Goal: Transaction & Acquisition: Purchase product/service

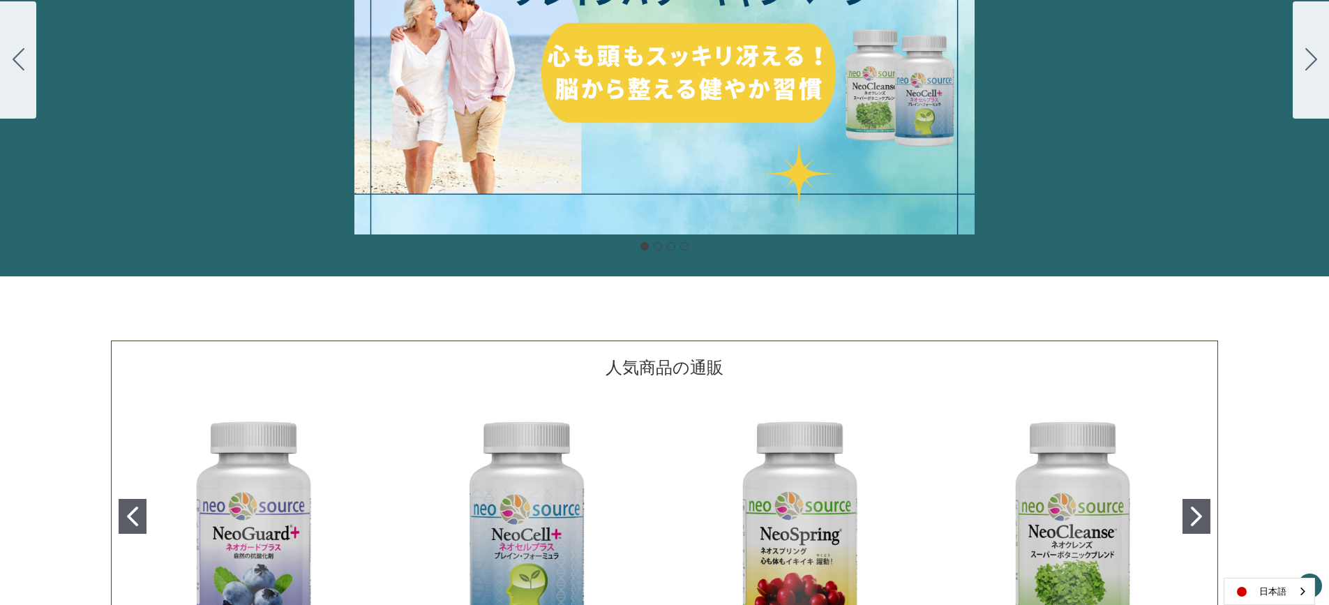
scroll to position [209, 0]
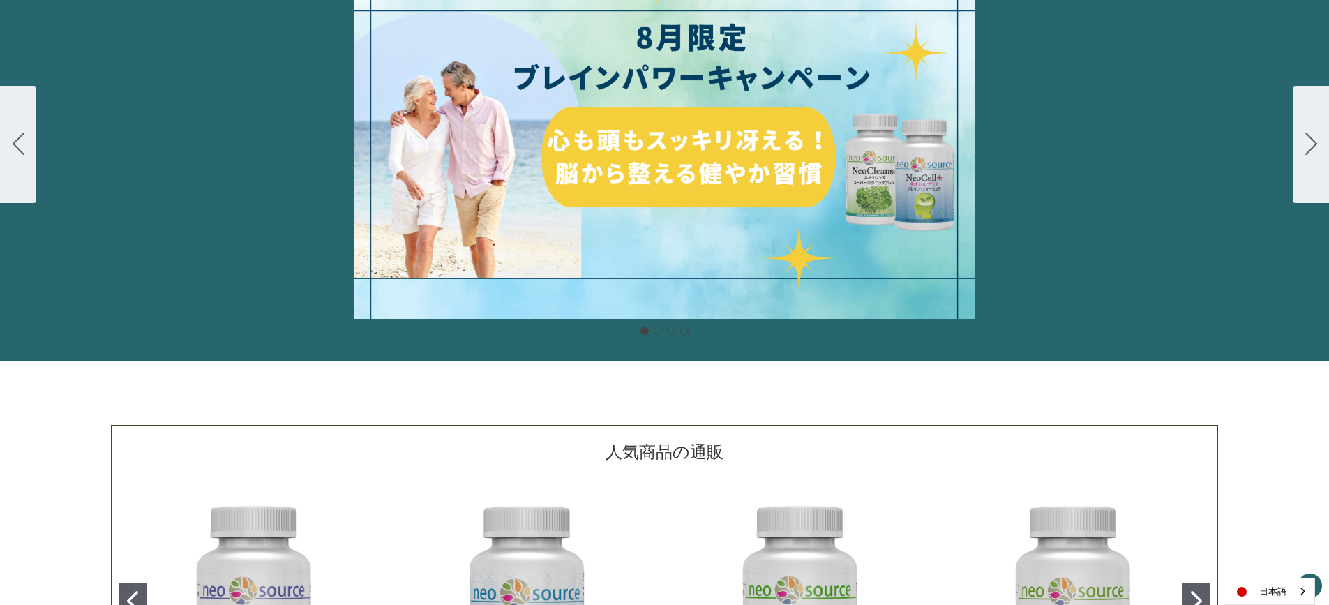
click at [759, 166] on div "細胞プロテクトセット 通常188ドル セール価格160ドル $28 OFF 2025年4月1日～4月30日 12月１日〜23日 販売中" at bounding box center [664, 144] width 1329 height 349
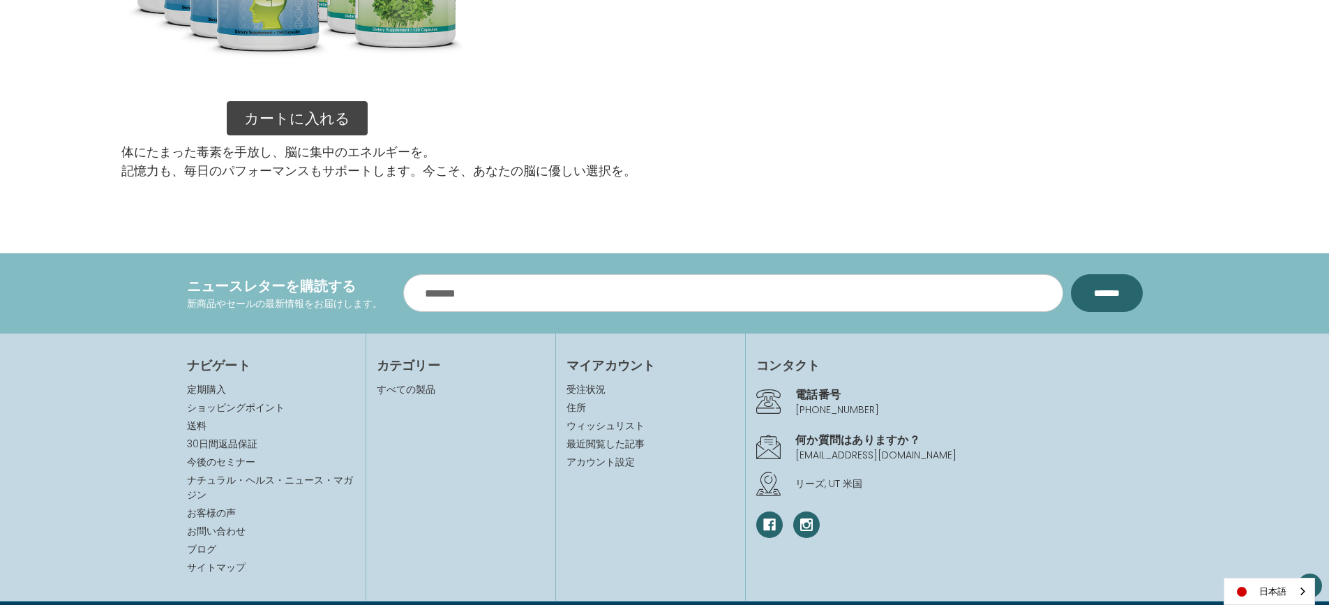
scroll to position [2233, 0]
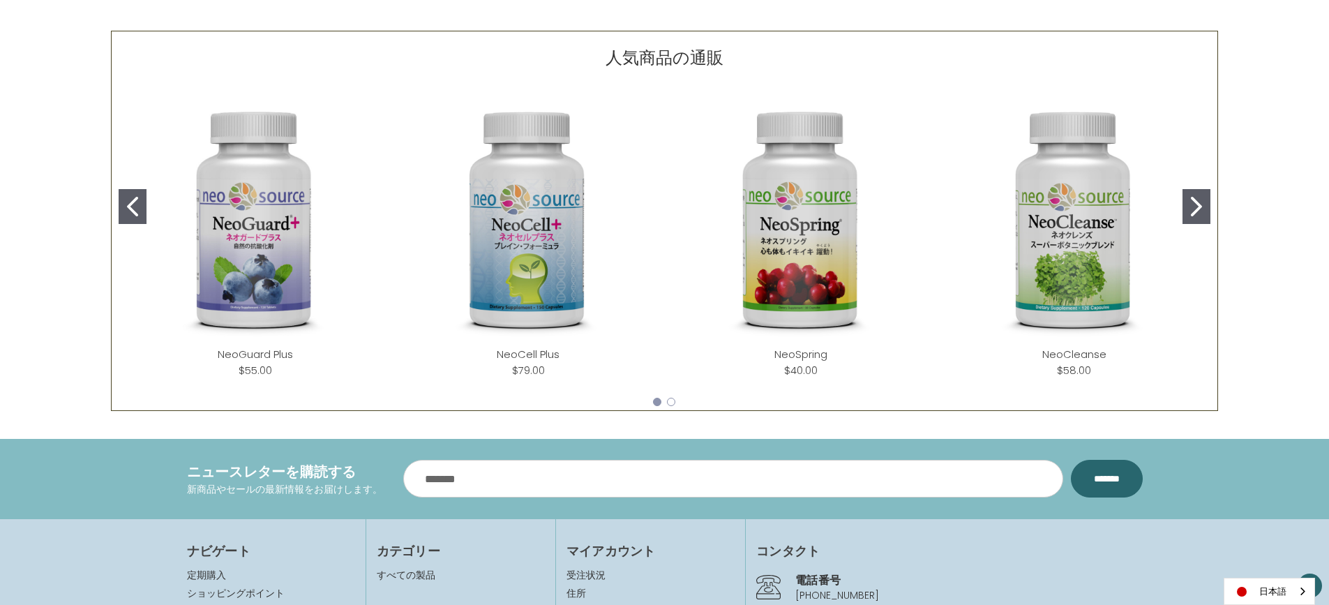
scroll to position [628, 0]
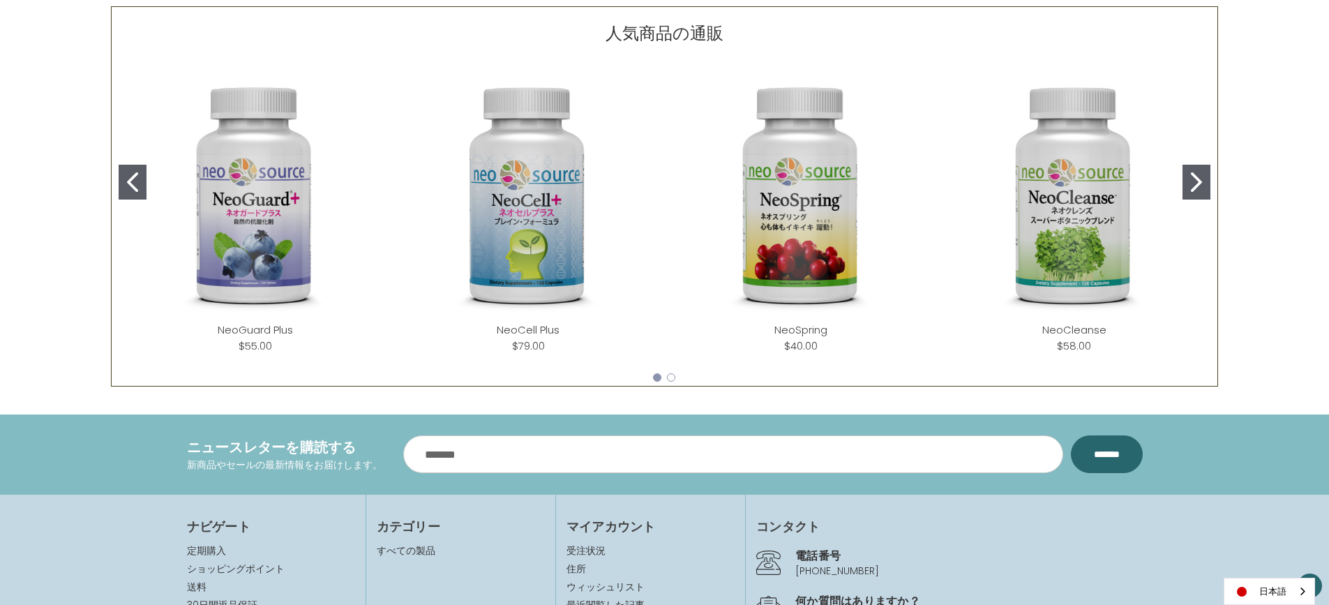
click at [526, 250] on img "NeoCell Plus" at bounding box center [528, 196] width 251 height 251
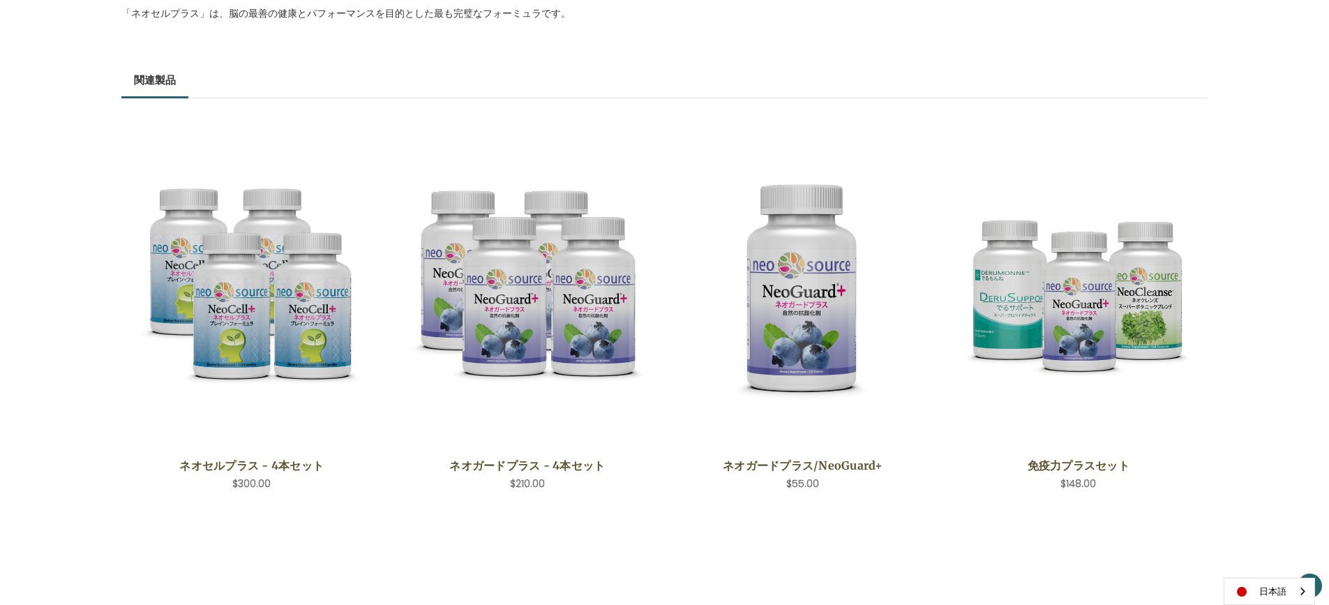
scroll to position [977, 0]
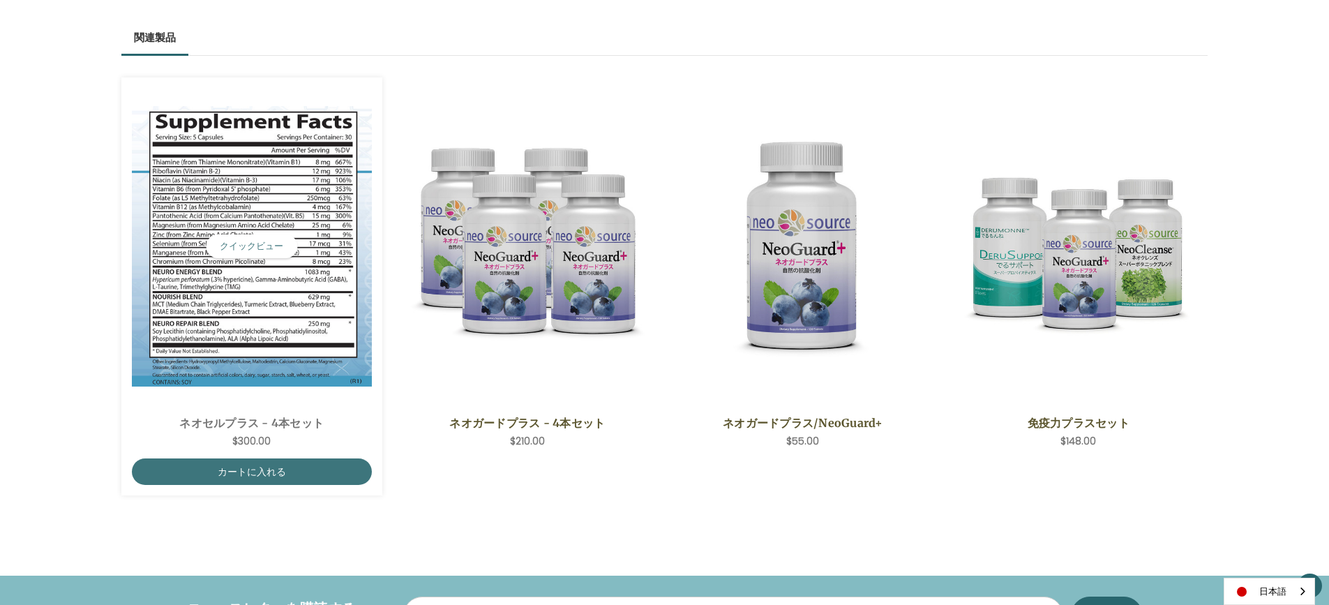
click at [260, 304] on img "NeoCell Plus - 4 Save Set,$300.00\a" at bounding box center [252, 246] width 240 height 281
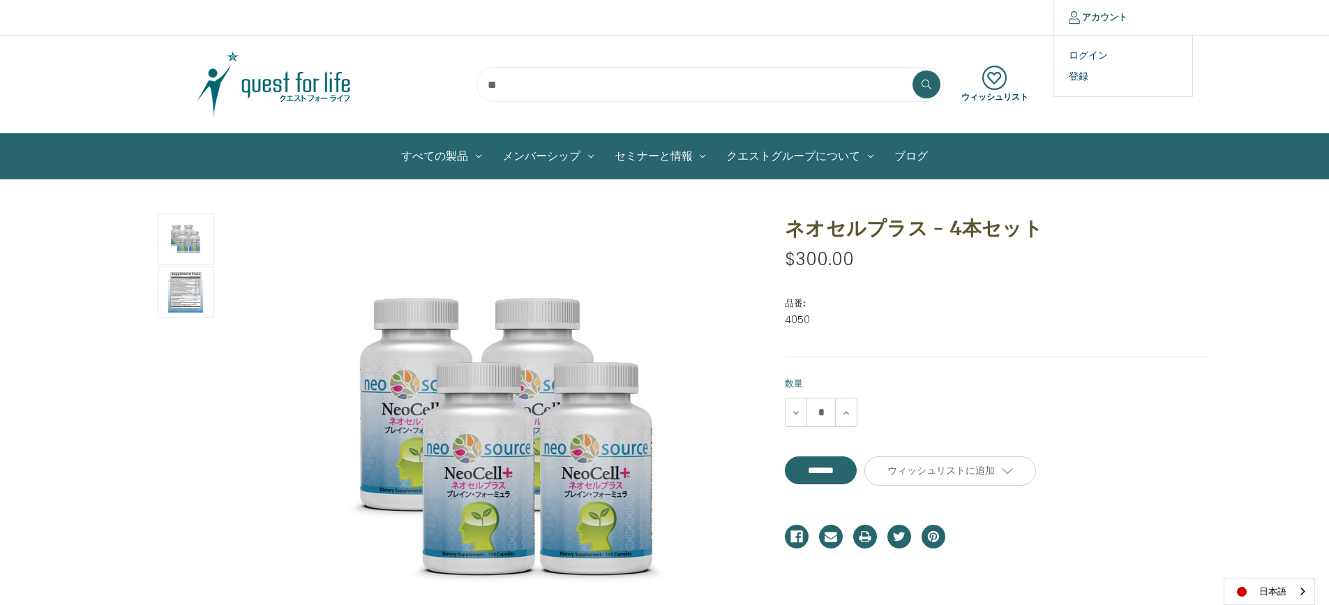
click at [1098, 15] on link "アカウント" at bounding box center [1098, 17] width 89 height 35
click at [1073, 49] on link "ログイン" at bounding box center [1123, 55] width 138 height 20
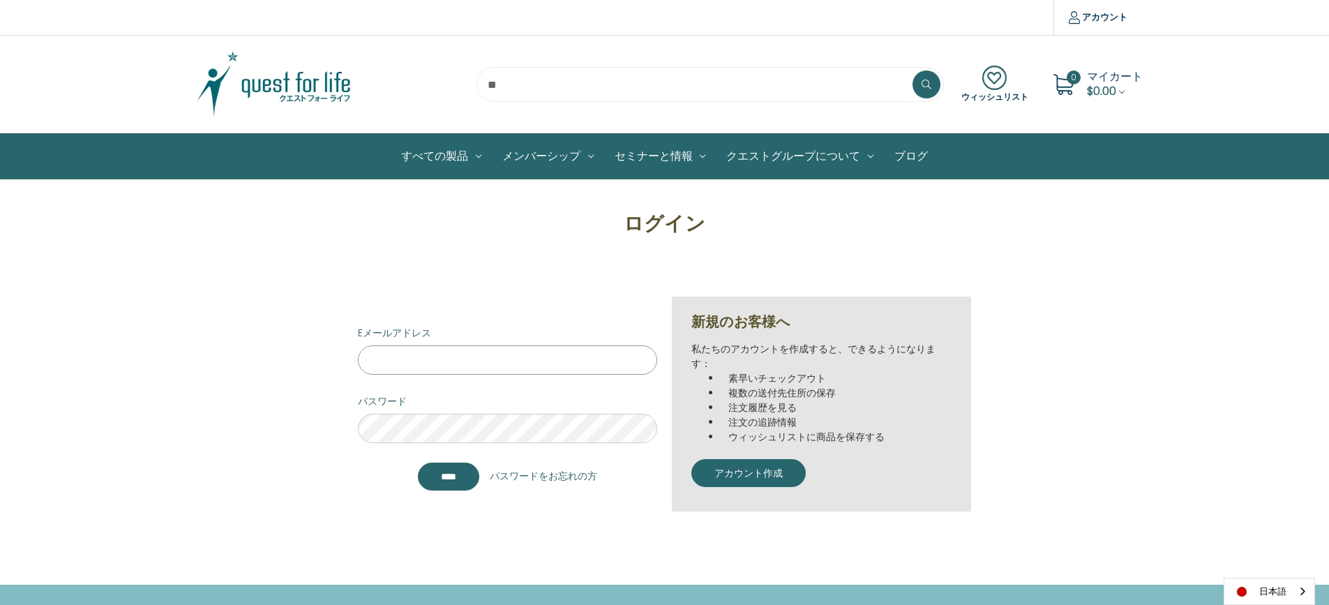
click at [421, 361] on input "Eメールアドレス" at bounding box center [507, 359] width 299 height 29
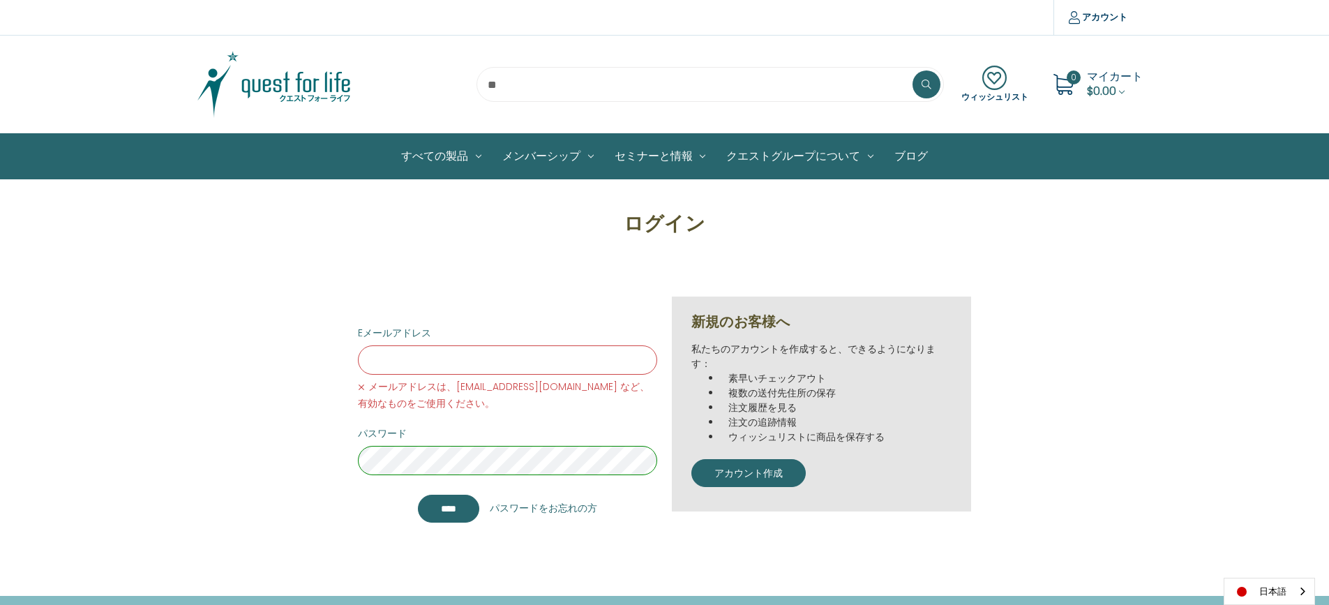
click at [429, 358] on input "Eメールアドレス" at bounding box center [507, 359] width 299 height 29
paste input "**********"
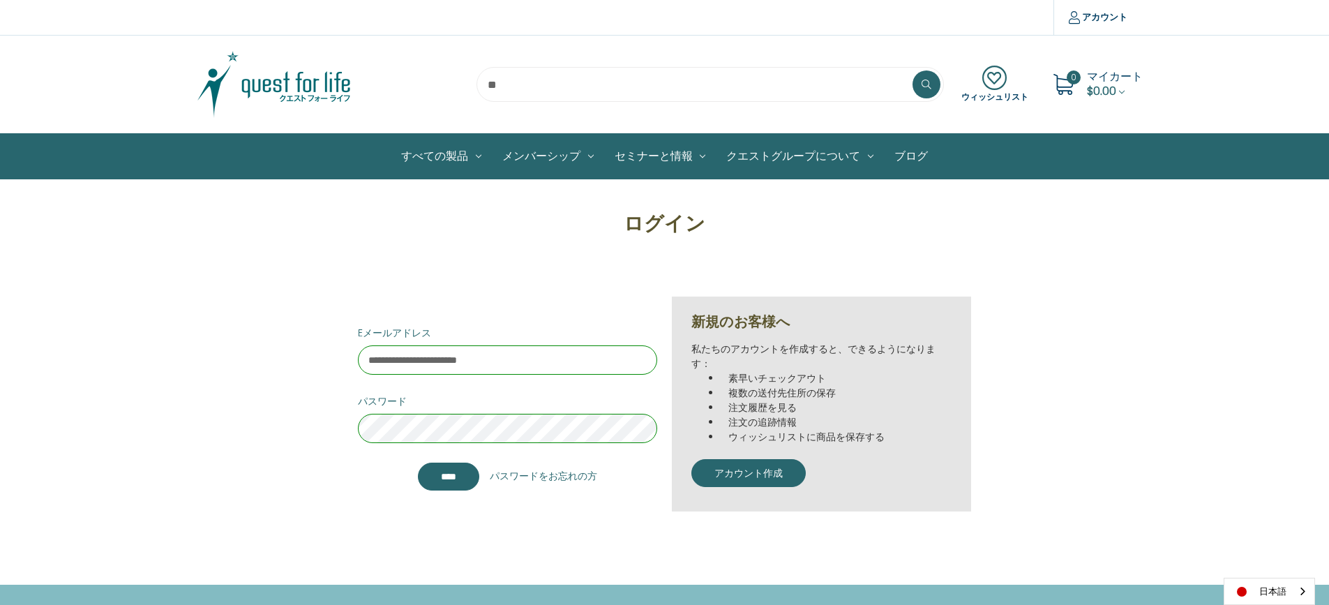
type input "**********"
click at [398, 532] on div "本文へスキップ 比較する アカウント ログイン 登録" at bounding box center [664, 495] width 1329 height 990
click at [445, 478] on input "****" at bounding box center [448, 477] width 61 height 28
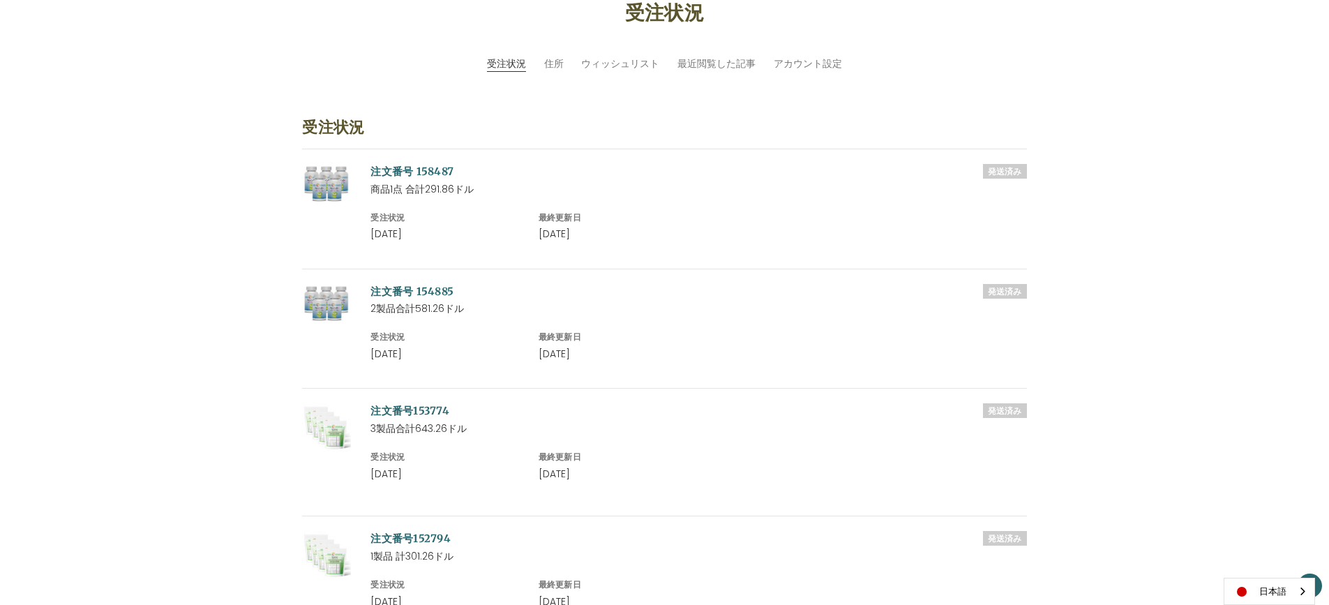
scroll to position [209, 0]
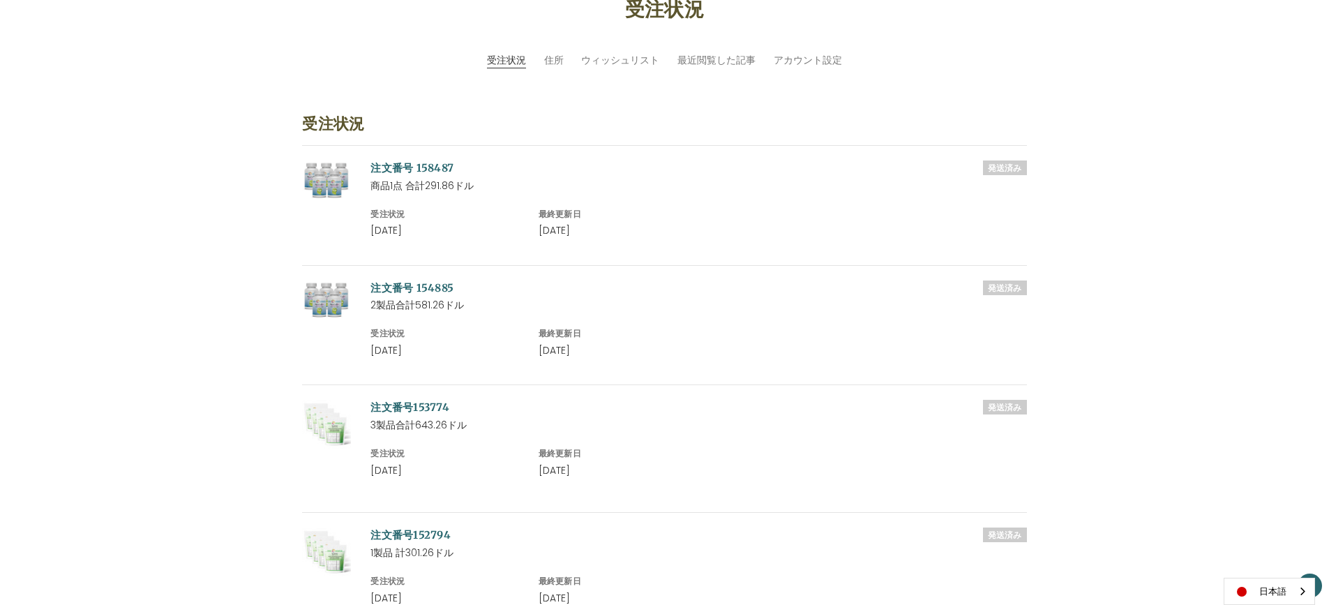
click at [333, 300] on img at bounding box center [326, 301] width 49 height 41
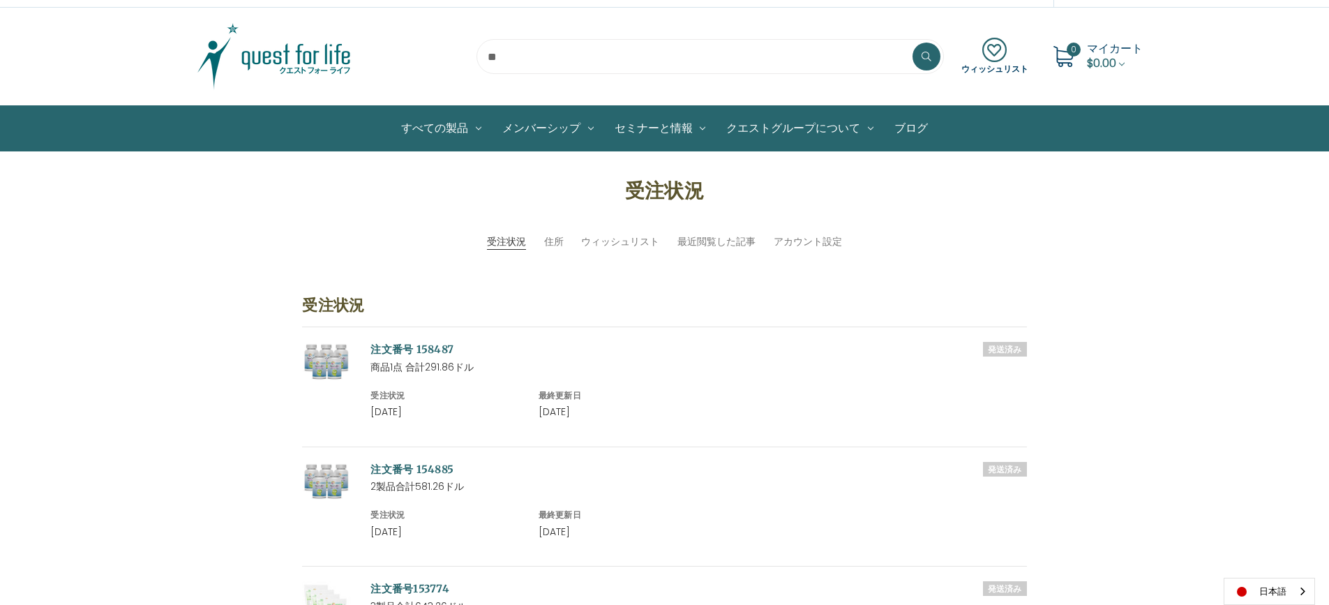
scroll to position [0, 0]
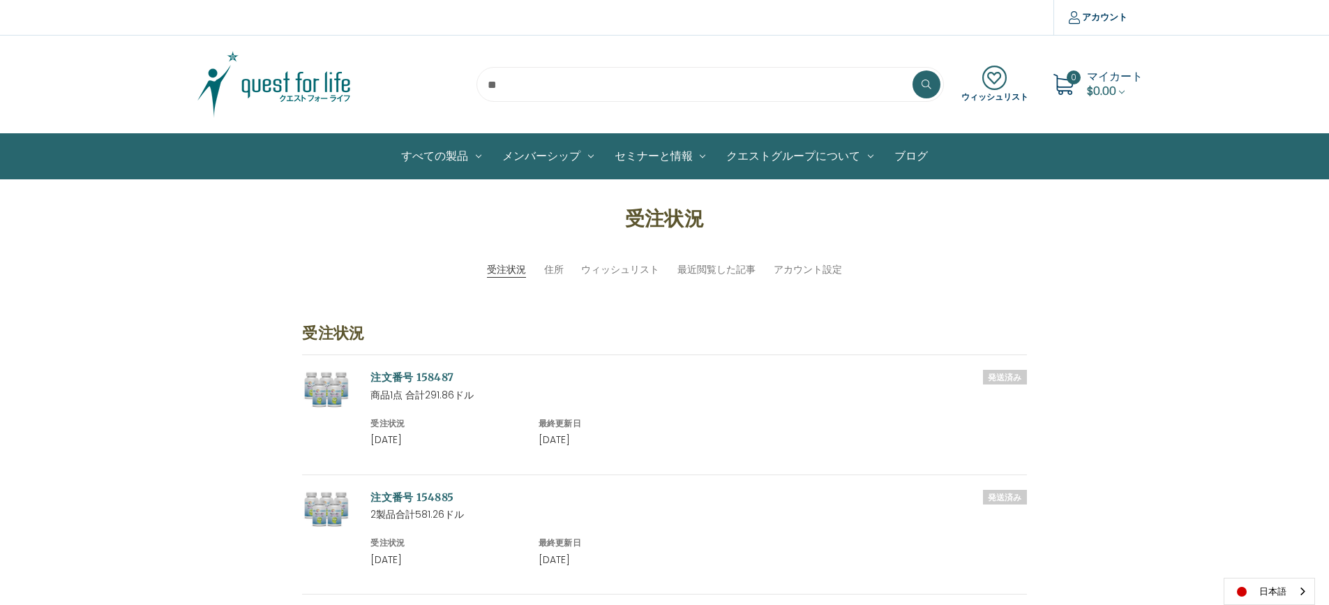
click at [419, 373] on link "注文番号 158487" at bounding box center [412, 377] width 83 height 13
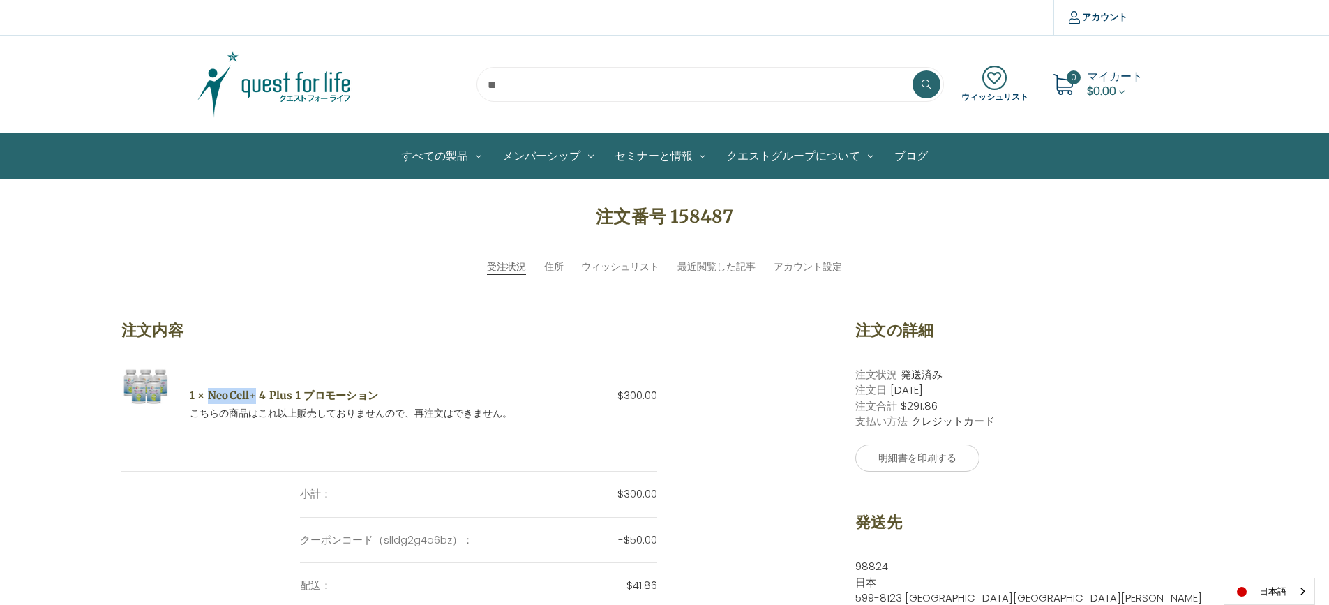
drag, startPoint x: 209, startPoint y: 401, endPoint x: 252, endPoint y: 395, distance: 43.7
click at [252, 395] on h5 "1 × NeoCell+ 4 Plus 1 プロモーション" at bounding box center [424, 396] width 468 height 16
copy h5 "NeoCell+"
click at [299, 89] on img at bounding box center [274, 85] width 174 height 70
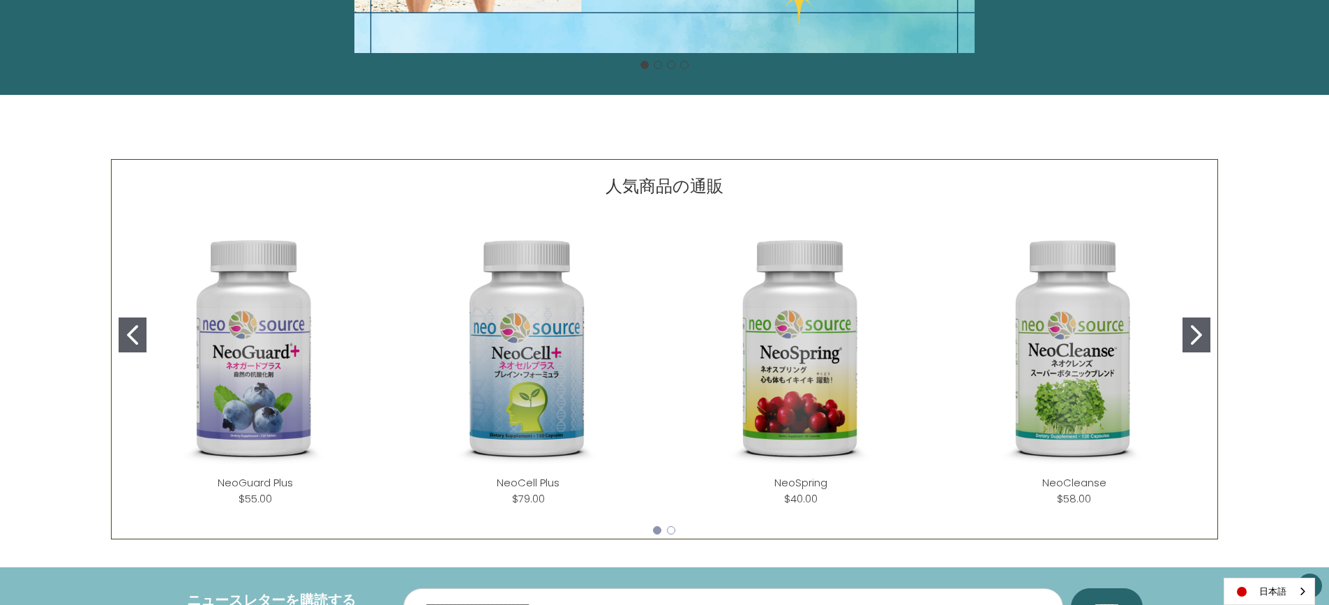
scroll to position [494, 0]
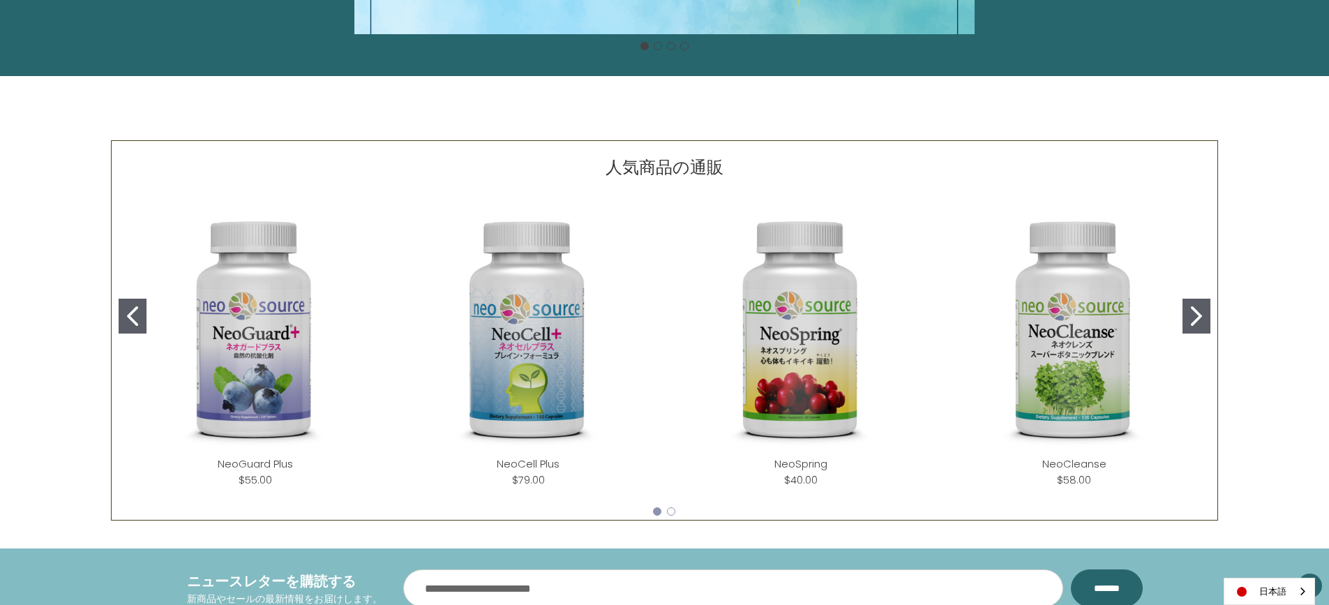
click at [1036, 315] on img "NeoCleanse" at bounding box center [1074, 330] width 251 height 251
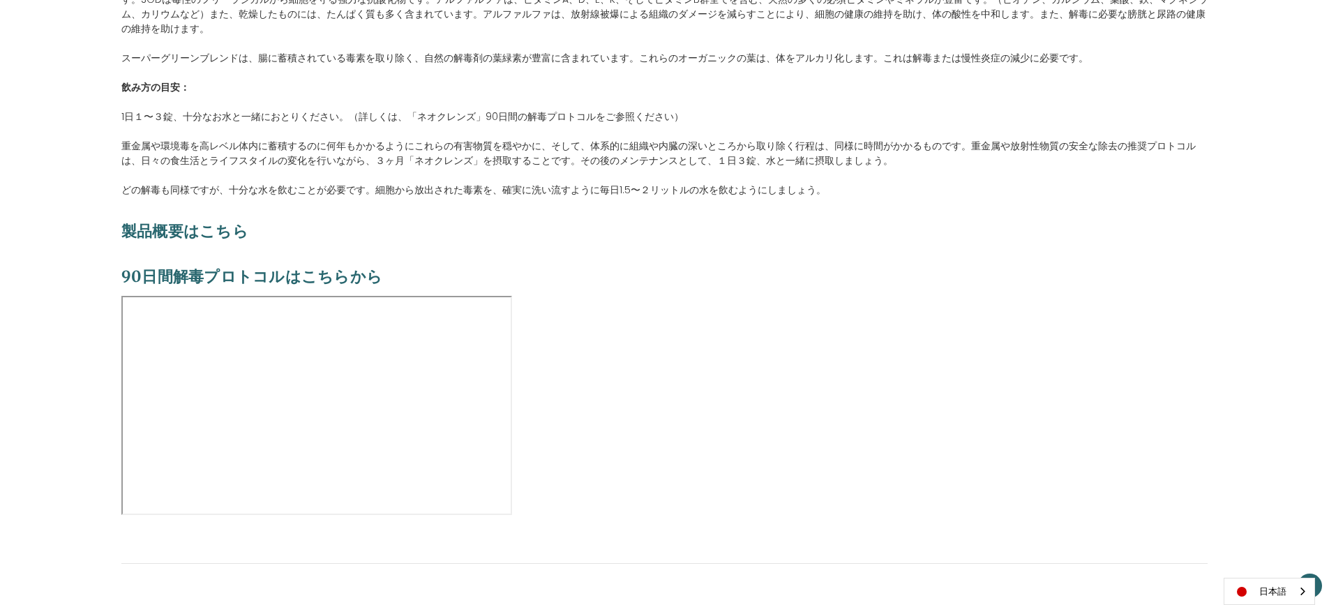
scroll to position [1326, 0]
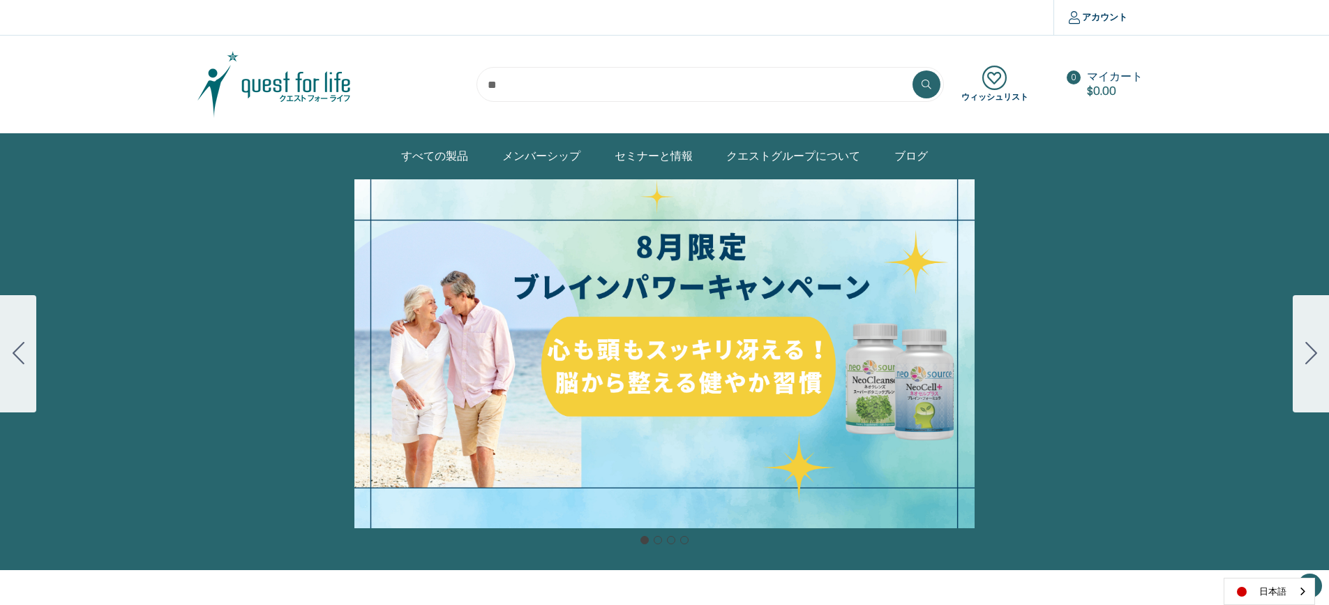
scroll to position [494, 0]
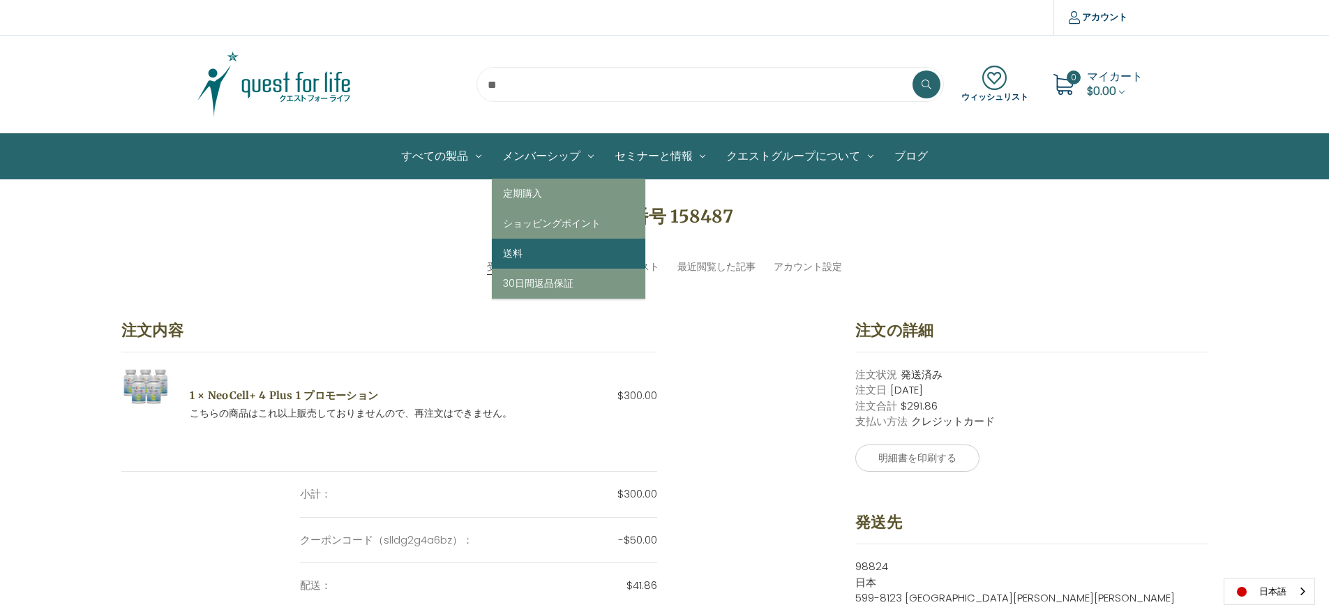
click at [523, 262] on link "送料" at bounding box center [569, 254] width 154 height 30
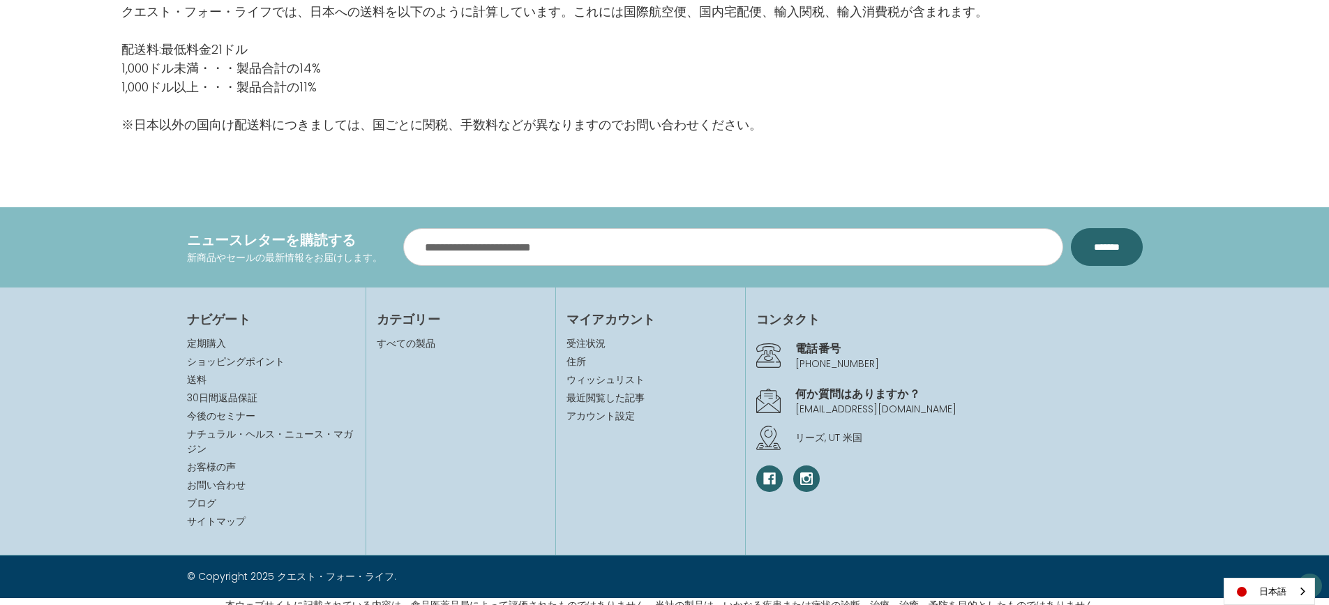
scroll to position [234, 0]
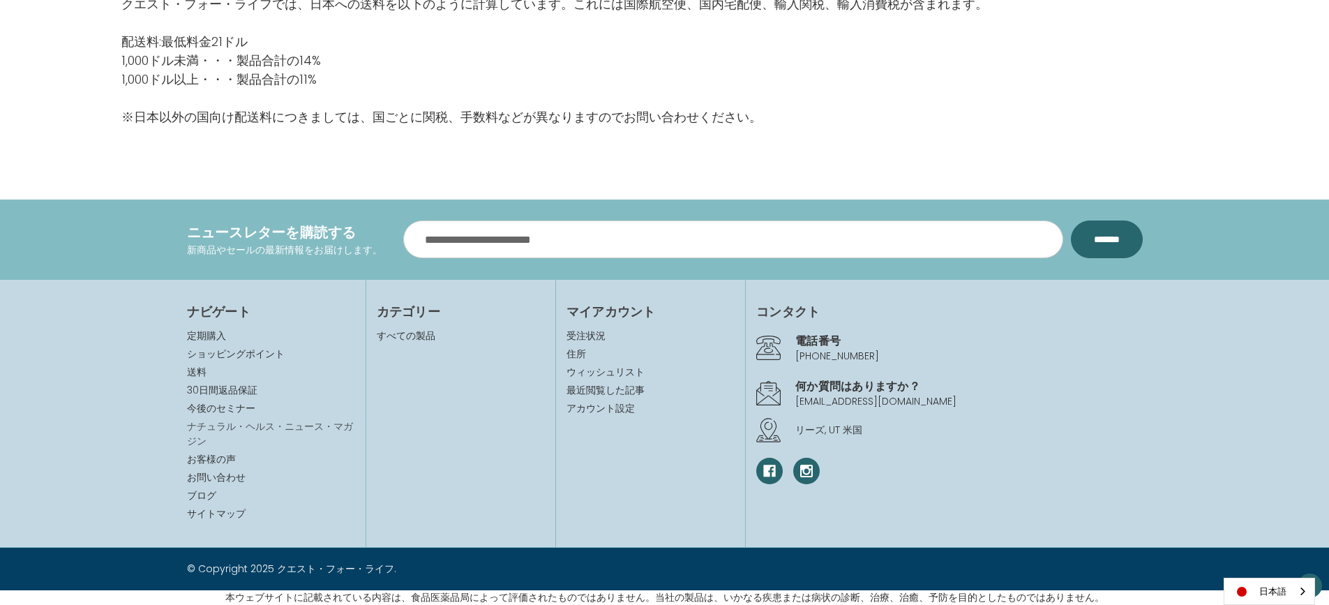
click at [251, 429] on link "ナチュラル・ヘルス・ニュース・マガジン" at bounding box center [270, 433] width 166 height 29
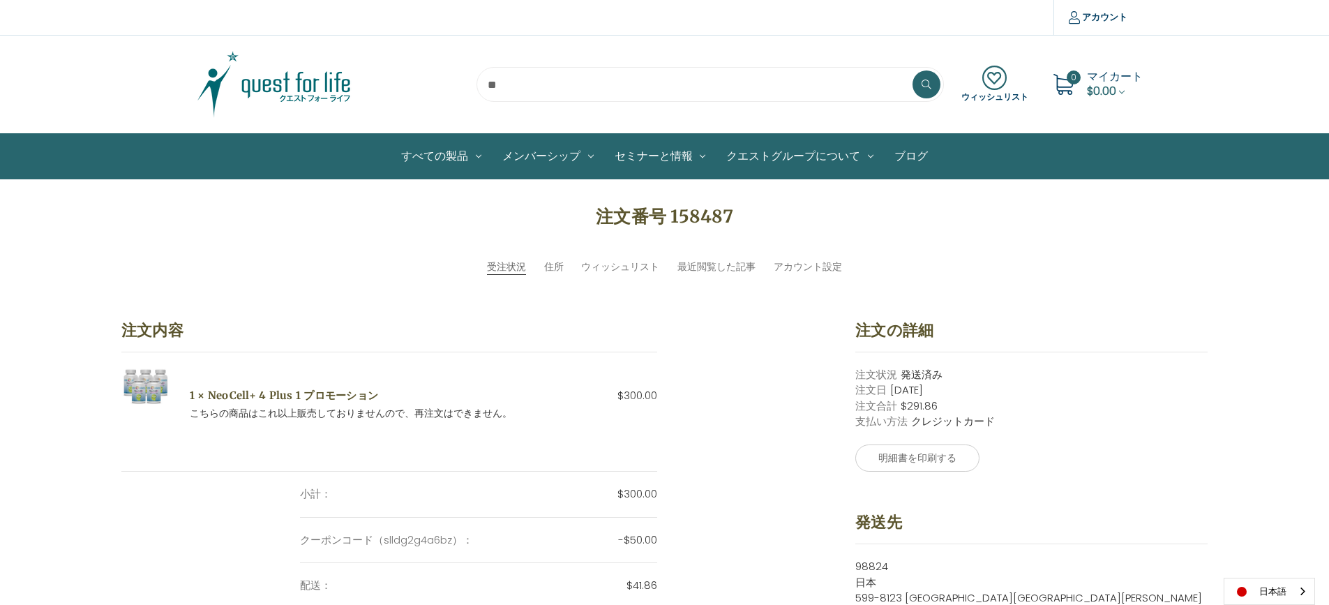
click at [513, 89] on input "search" at bounding box center [711, 84] width 468 height 35
type input "*"
type input "****"
click at [913, 70] on button at bounding box center [927, 84] width 28 height 28
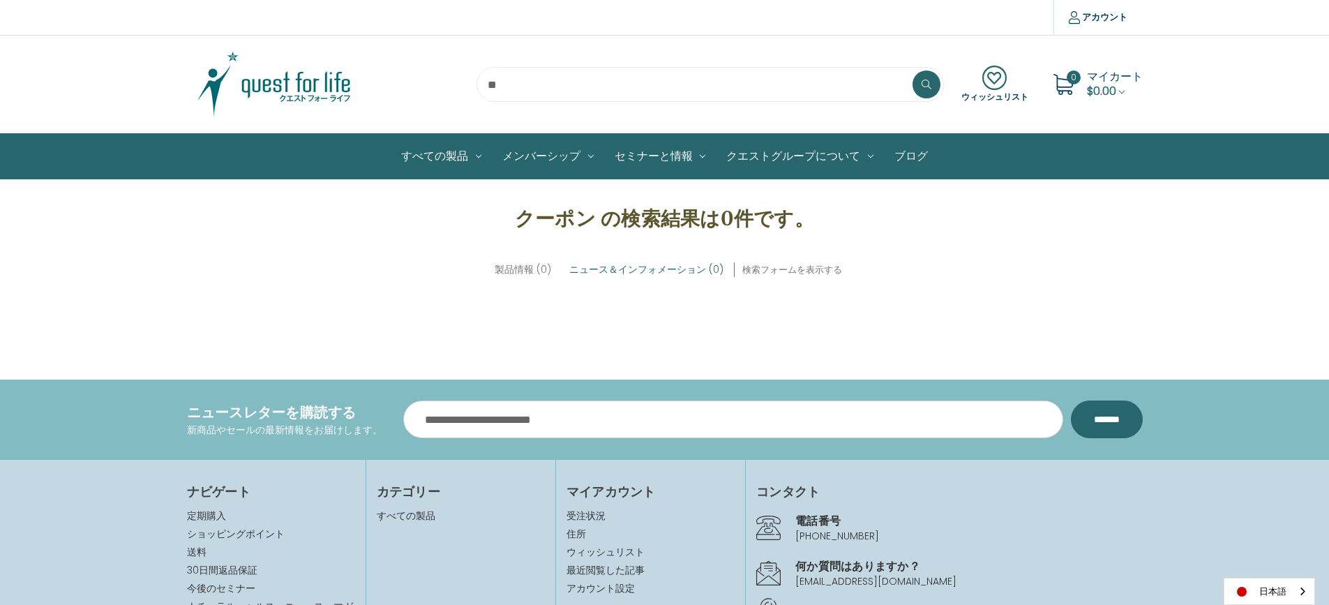
click at [909, 150] on link "ブログ" at bounding box center [911, 156] width 54 height 45
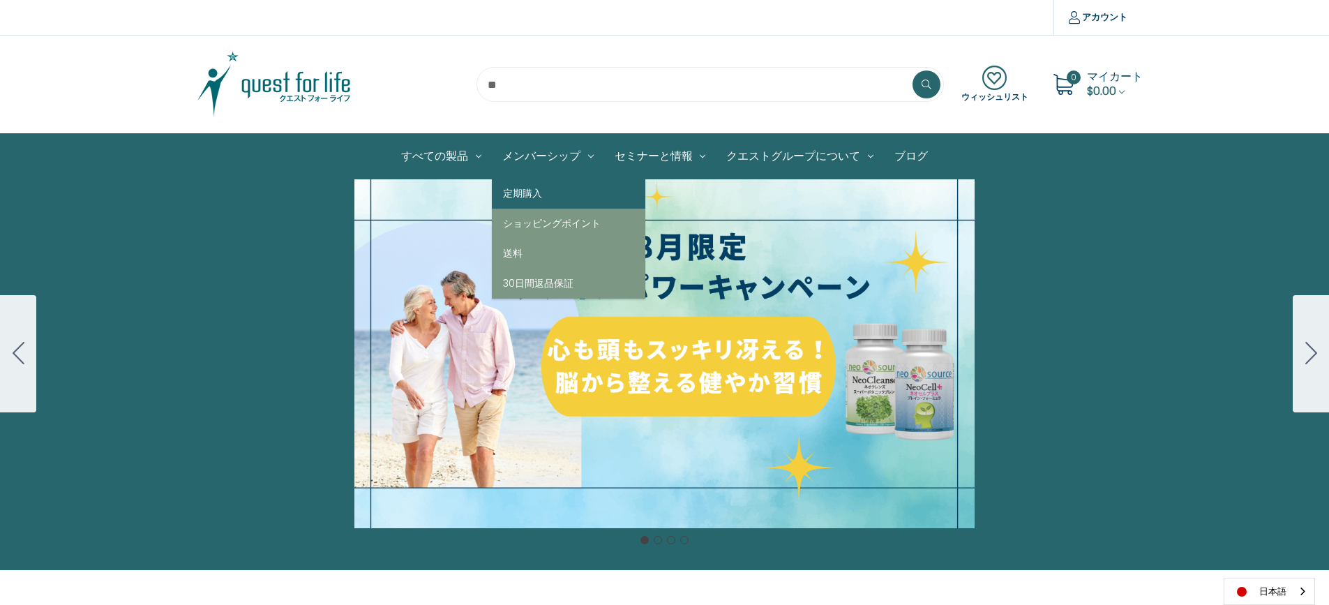
click at [529, 195] on link "定期購入" at bounding box center [569, 194] width 154 height 30
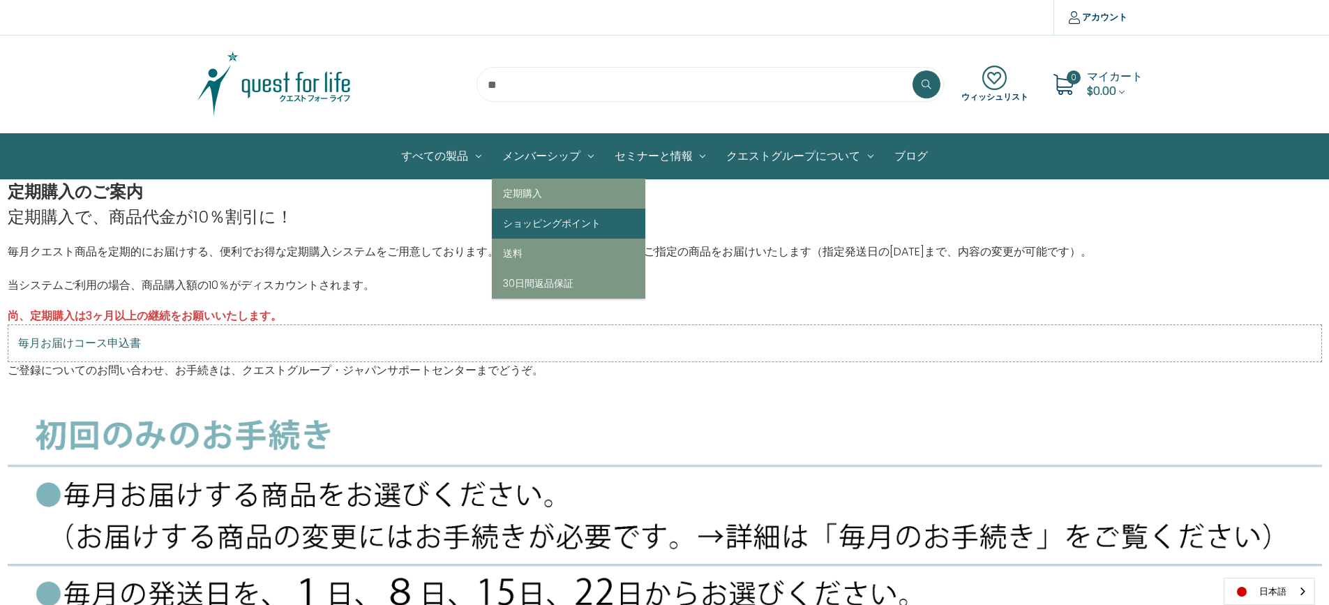
click at [557, 216] on link "ショッピングポイント" at bounding box center [569, 224] width 154 height 30
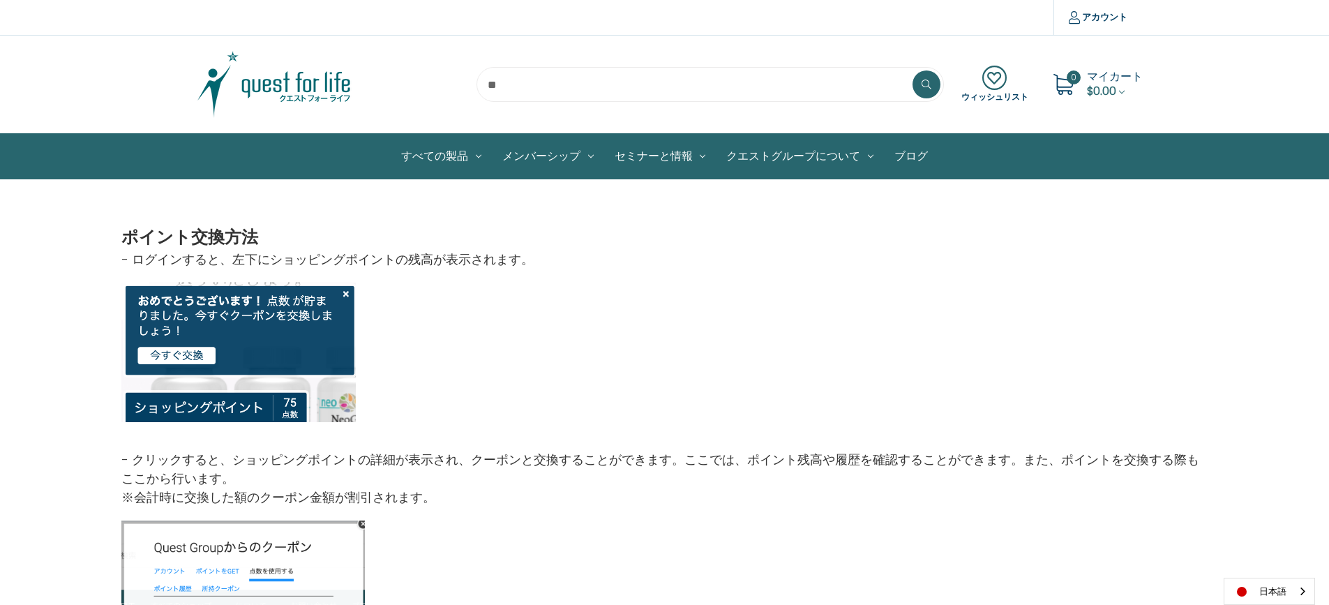
click at [180, 354] on img at bounding box center [209, 370] width 176 height 105
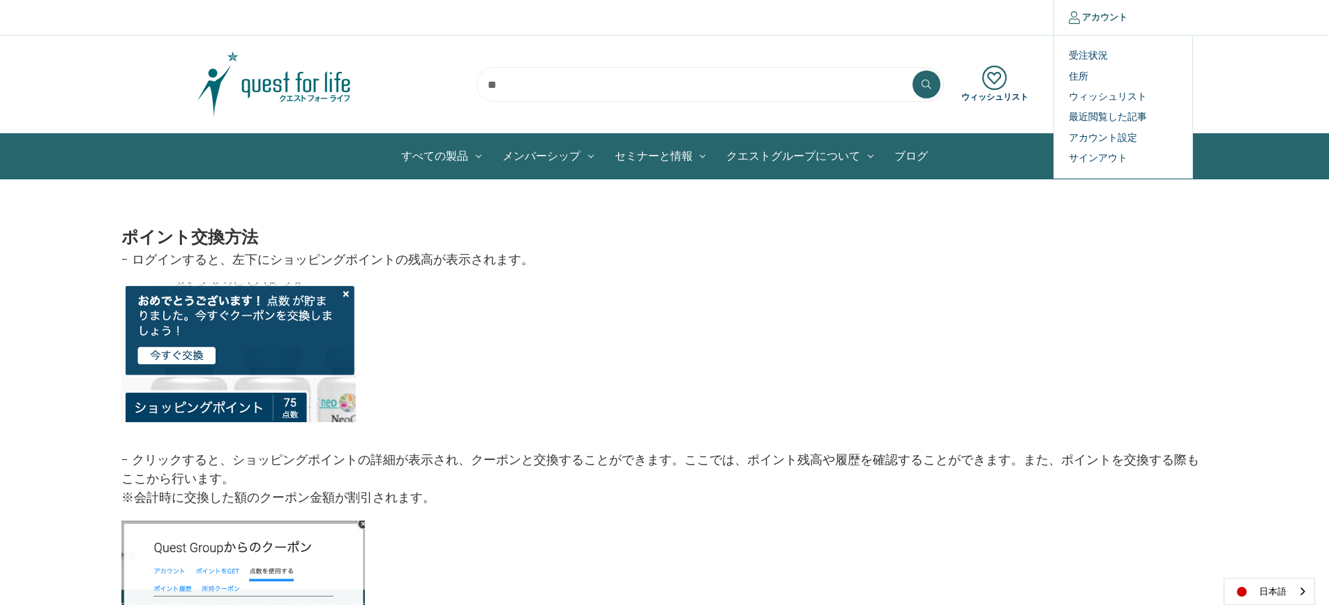
click at [1093, 19] on link "アカウント" at bounding box center [1098, 17] width 89 height 35
click at [1075, 55] on link "受注状況" at bounding box center [1123, 55] width 138 height 20
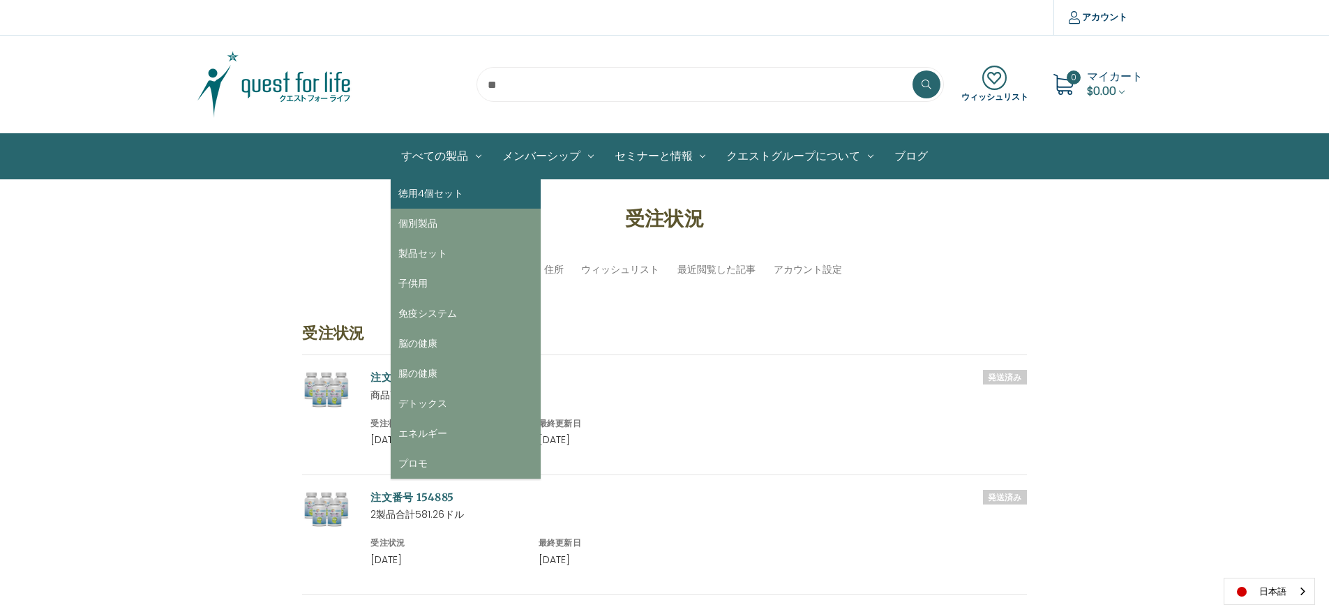
click at [437, 194] on link "徳用4個セット" at bounding box center [466, 194] width 150 height 30
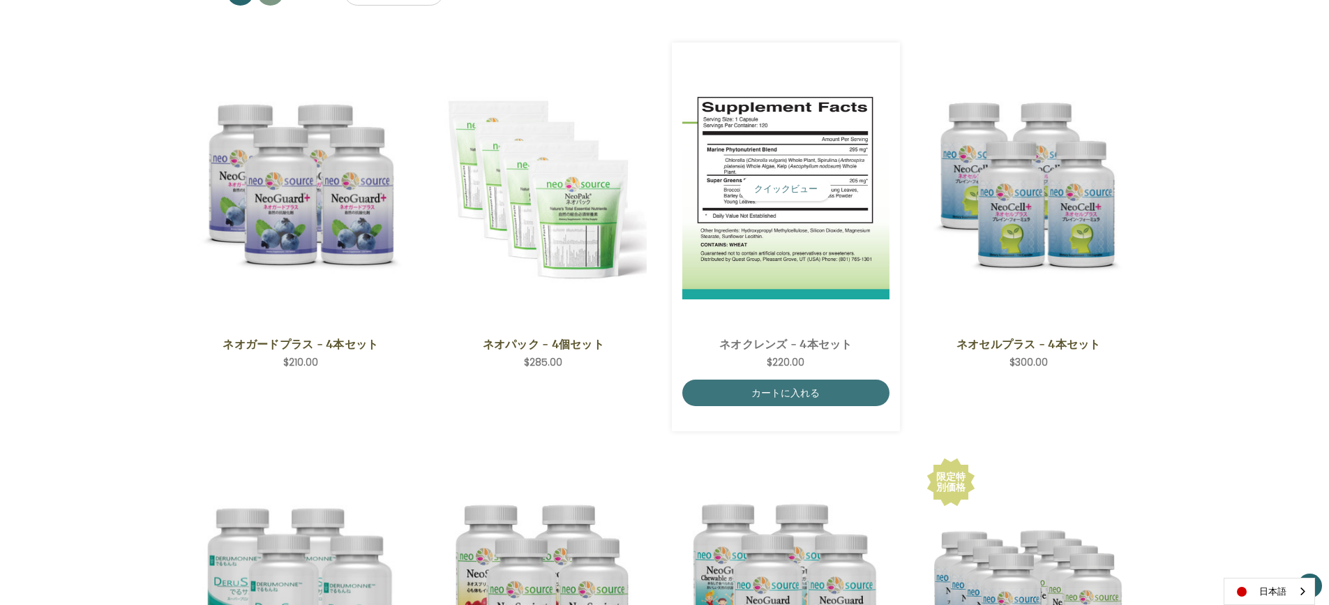
scroll to position [209, 0]
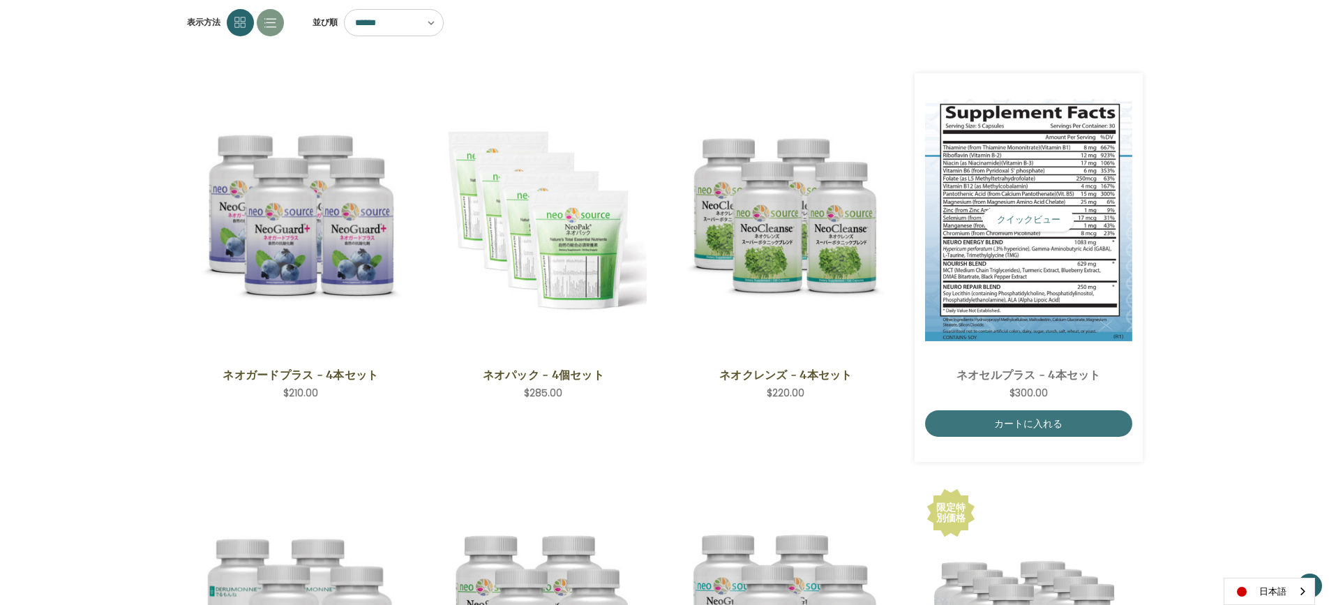
click at [1015, 305] on img "NeoCell Plus - 4 Save Set,$300.00\a" at bounding box center [1028, 220] width 207 height 242
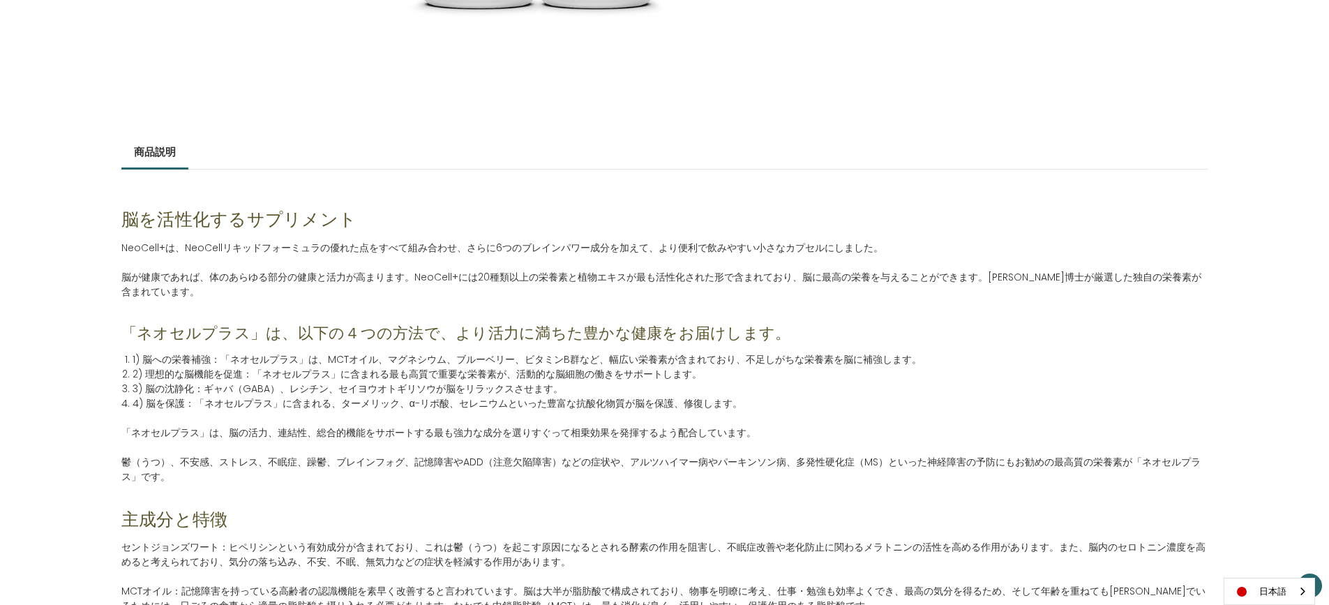
scroll to position [628, 0]
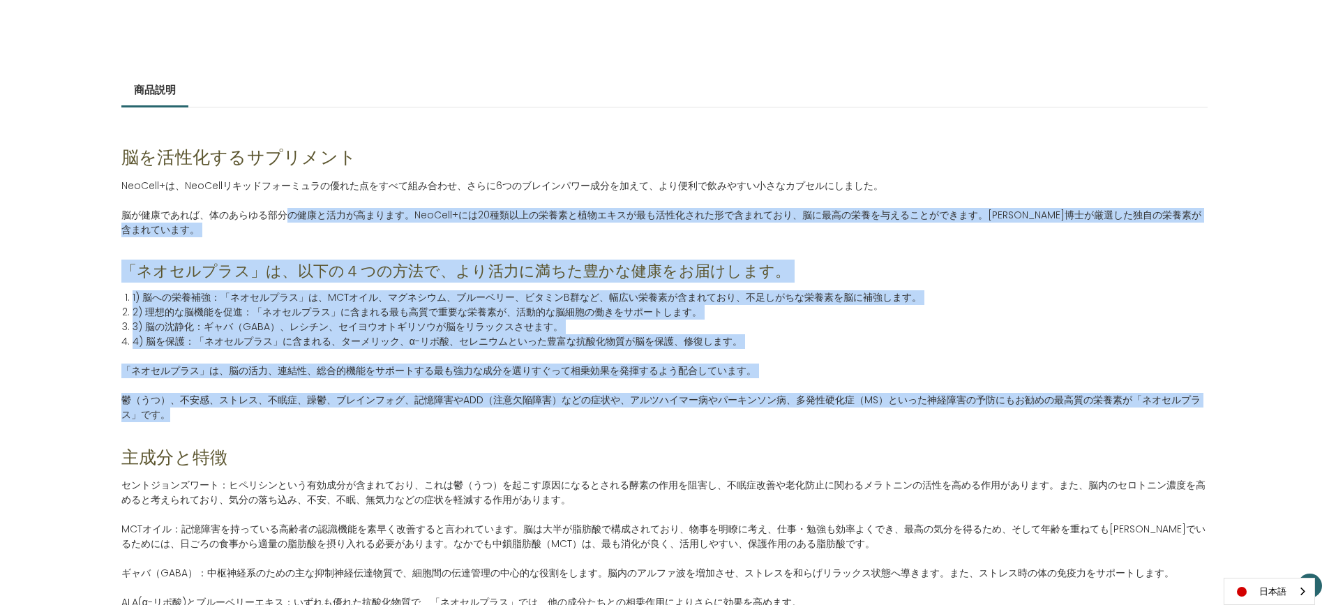
drag, startPoint x: 290, startPoint y: 218, endPoint x: 882, endPoint y: 414, distance: 623.8
click at [882, 414] on div "脳を活性化するサプリメント NeoCell+は、NeoCellリキッドフォーミュラの優れた点をすべて組み合わせ、さらに6つのブレインパワー成分を加えて、より便…" at bounding box center [664, 541] width 1087 height 869
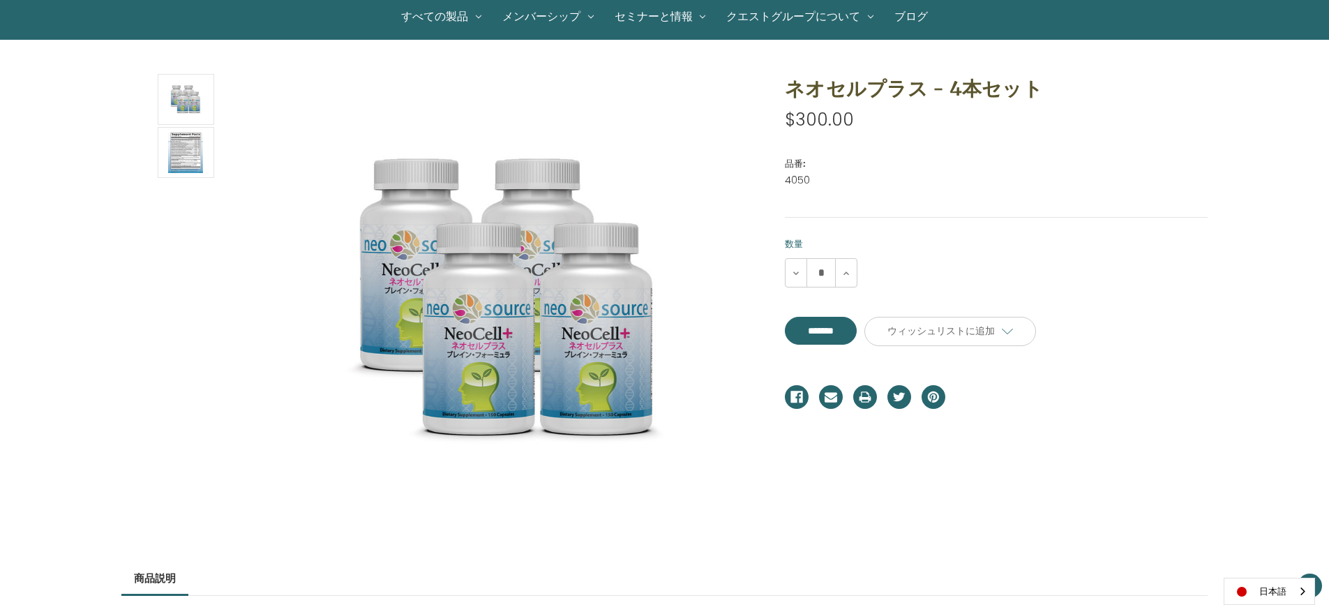
scroll to position [0, 0]
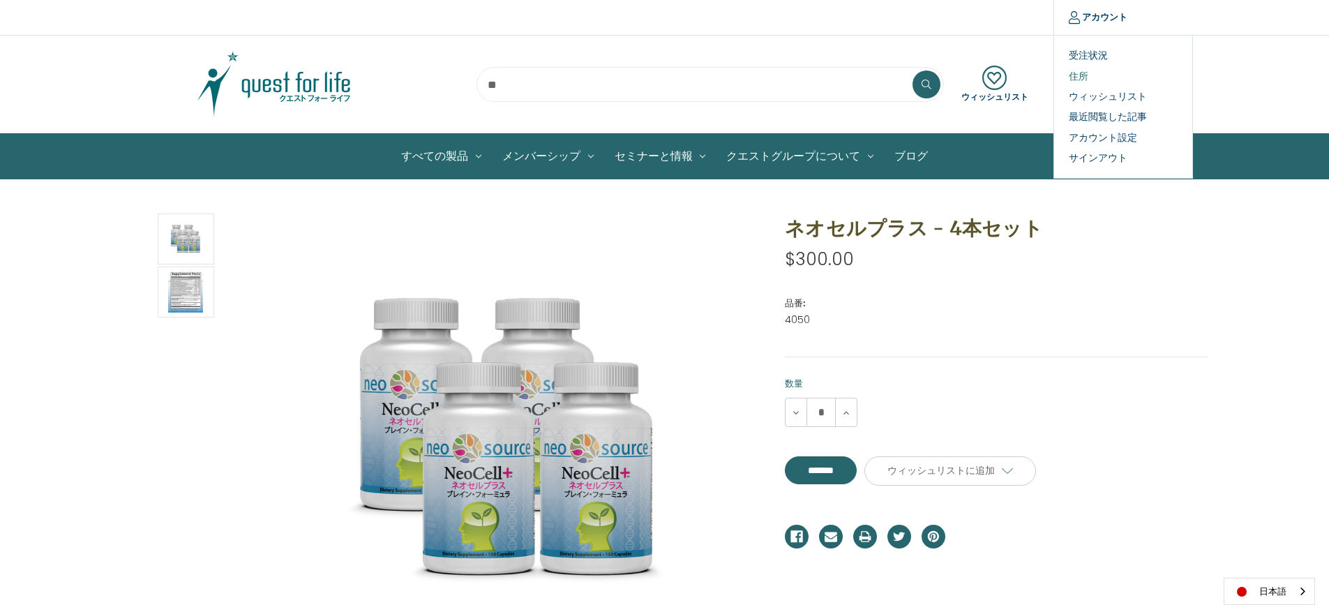
click at [1071, 76] on link "住所" at bounding box center [1123, 76] width 138 height 20
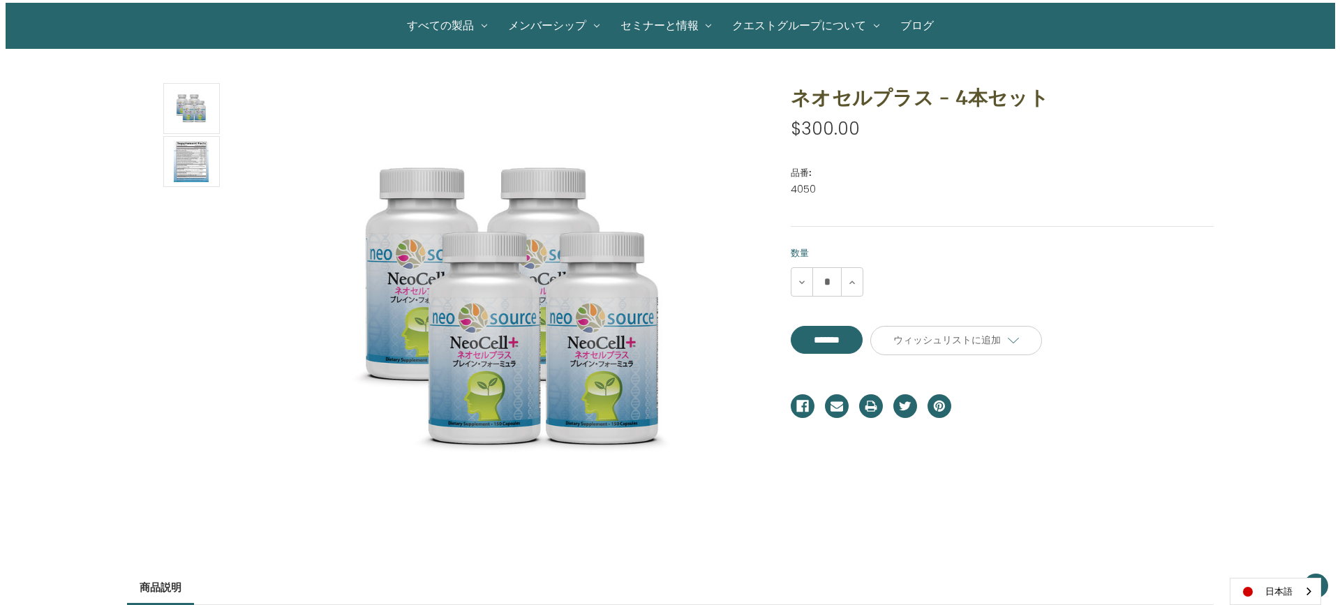
scroll to position [140, 0]
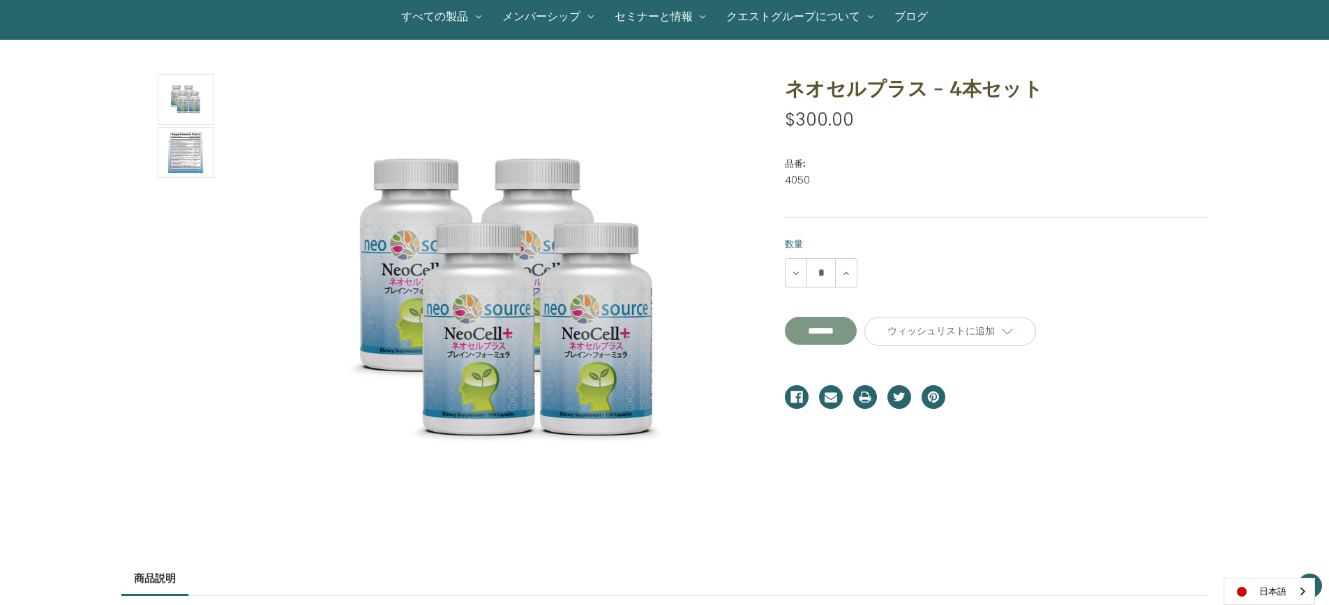
click at [840, 335] on input "*******" at bounding box center [821, 331] width 72 height 28
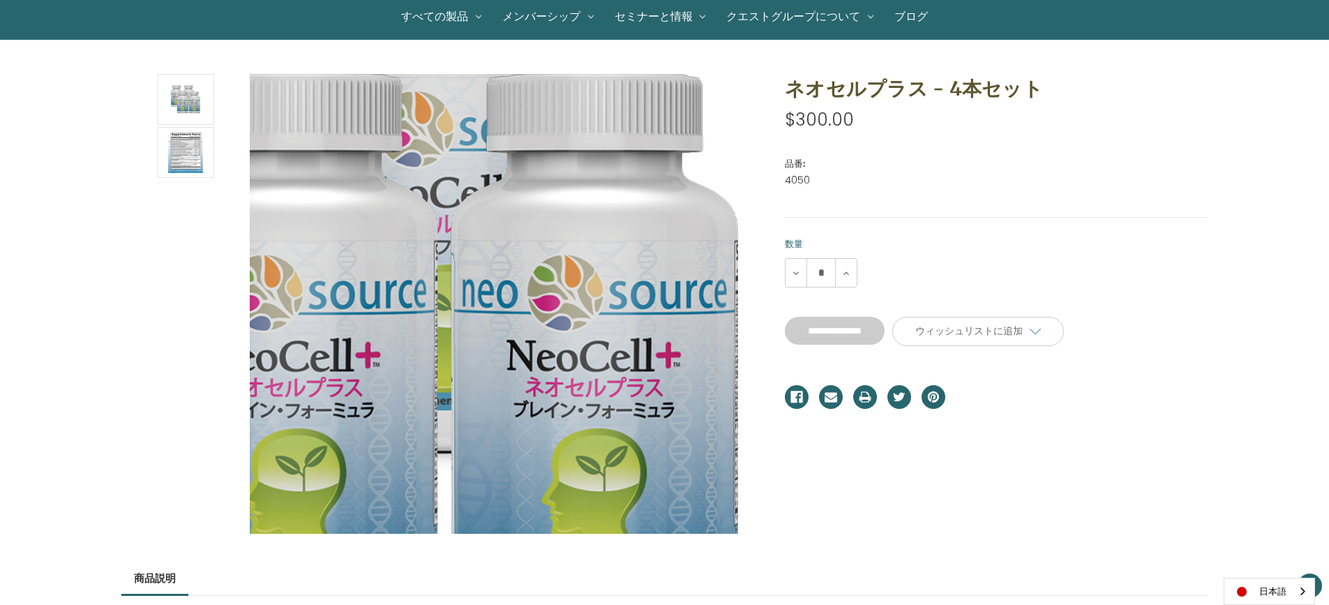
type input "*******"
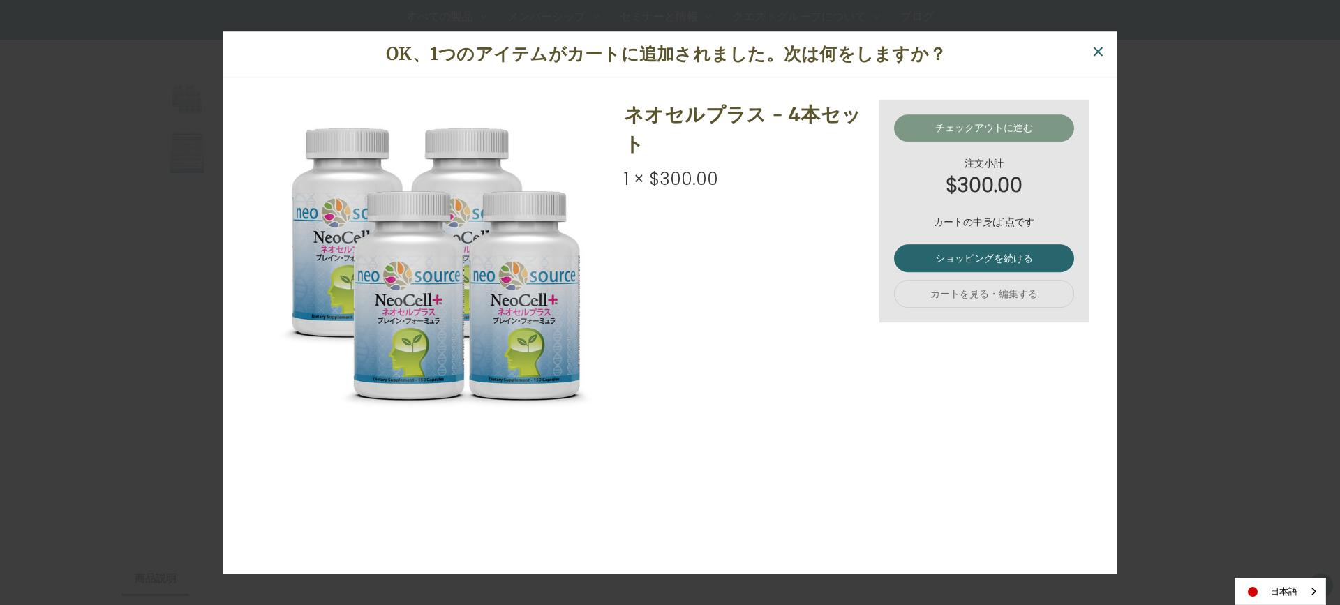
click at [978, 118] on link "チェックアウトに進む" at bounding box center [984, 128] width 180 height 28
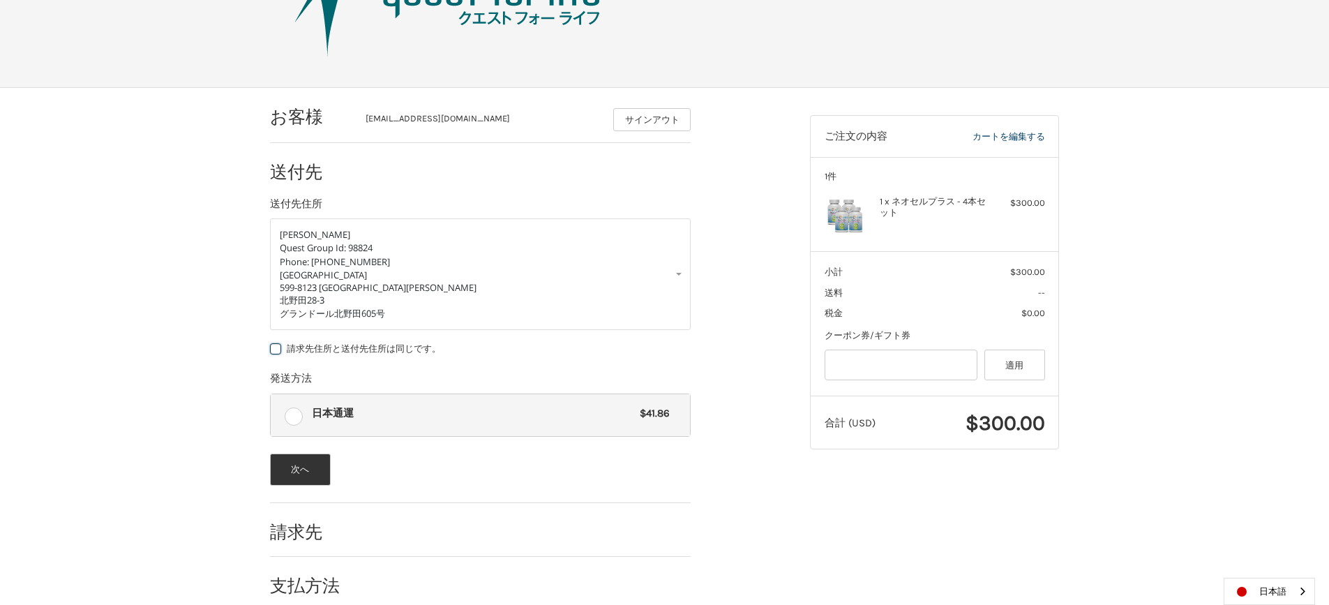
scroll to position [127, 0]
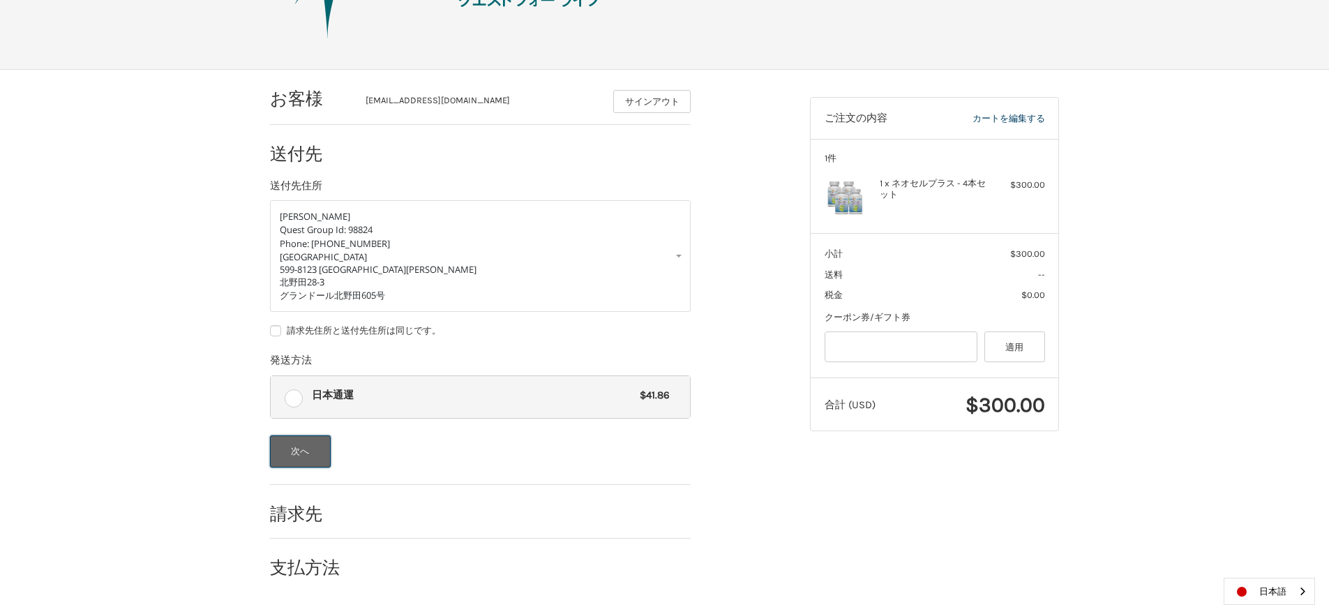
click at [308, 451] on button "次へ" at bounding box center [300, 451] width 61 height 32
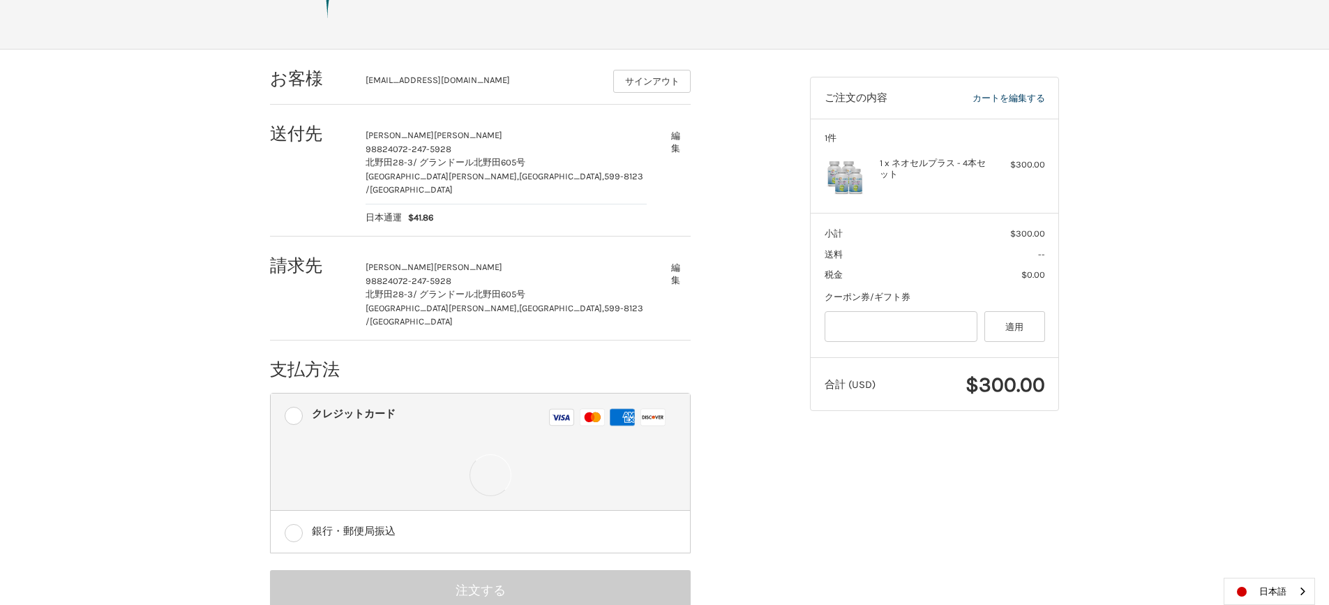
scroll to position [156, 0]
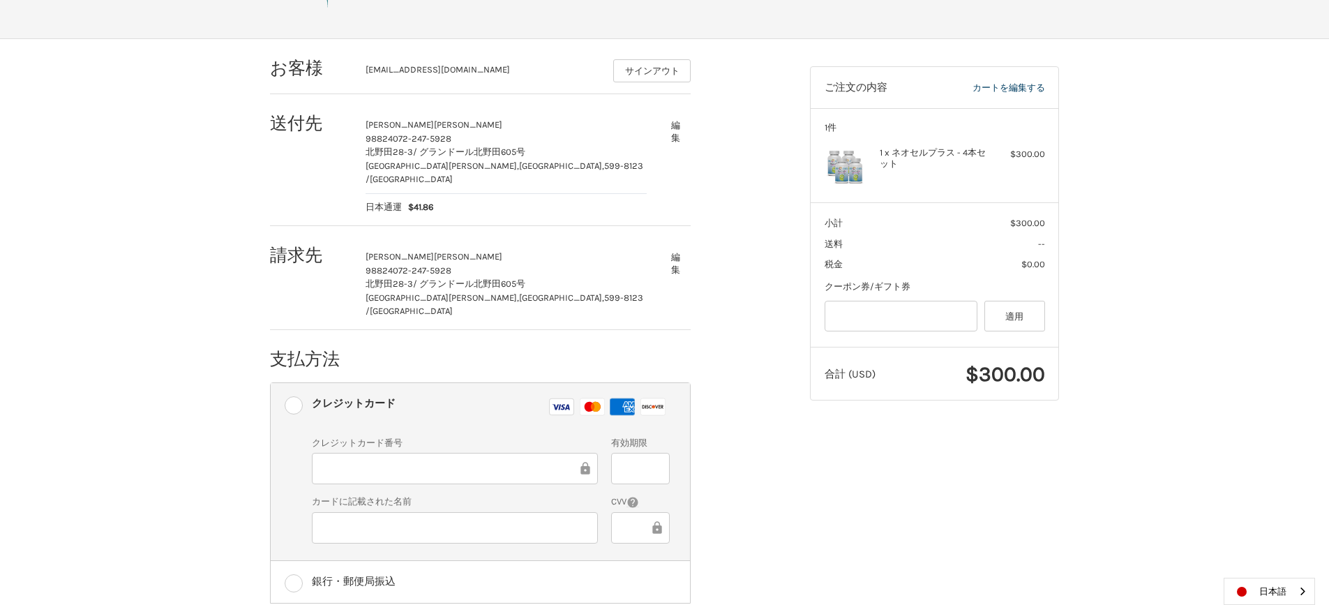
click at [173, 324] on div "お客様 [EMAIL_ADDRESS][DOMAIN_NAME] サインアウト 送付先 誠 [PERSON_NAME] 98824 072-247-5928 …" at bounding box center [664, 365] width 1329 height 652
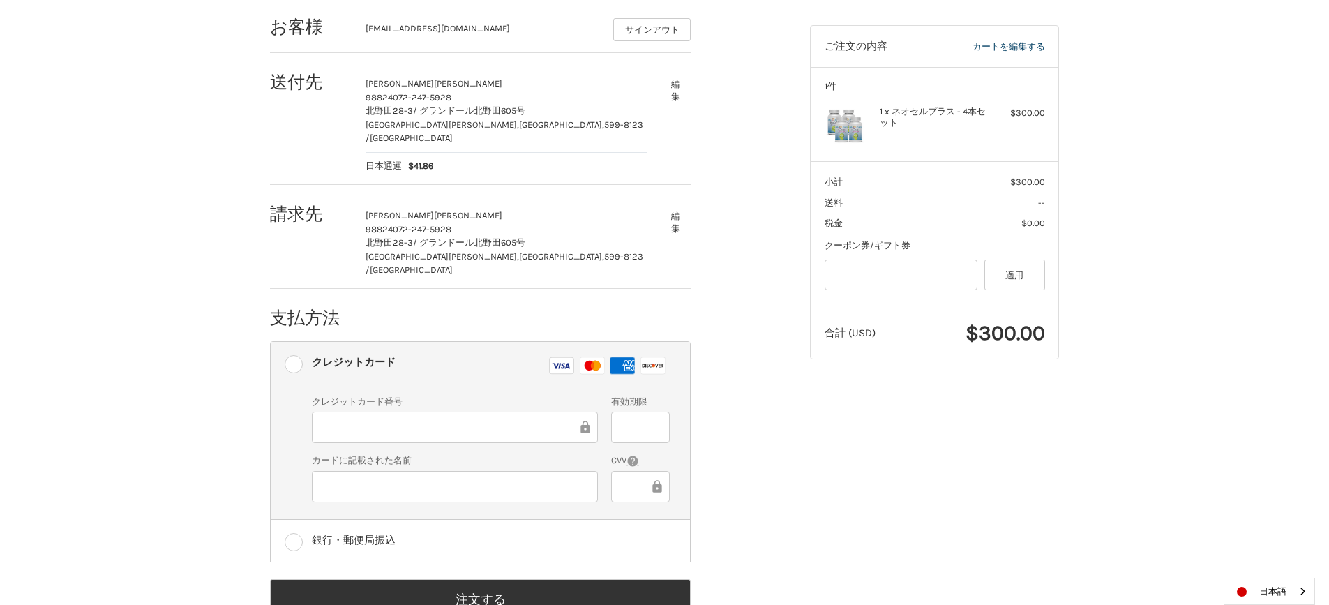
scroll to position [216, 0]
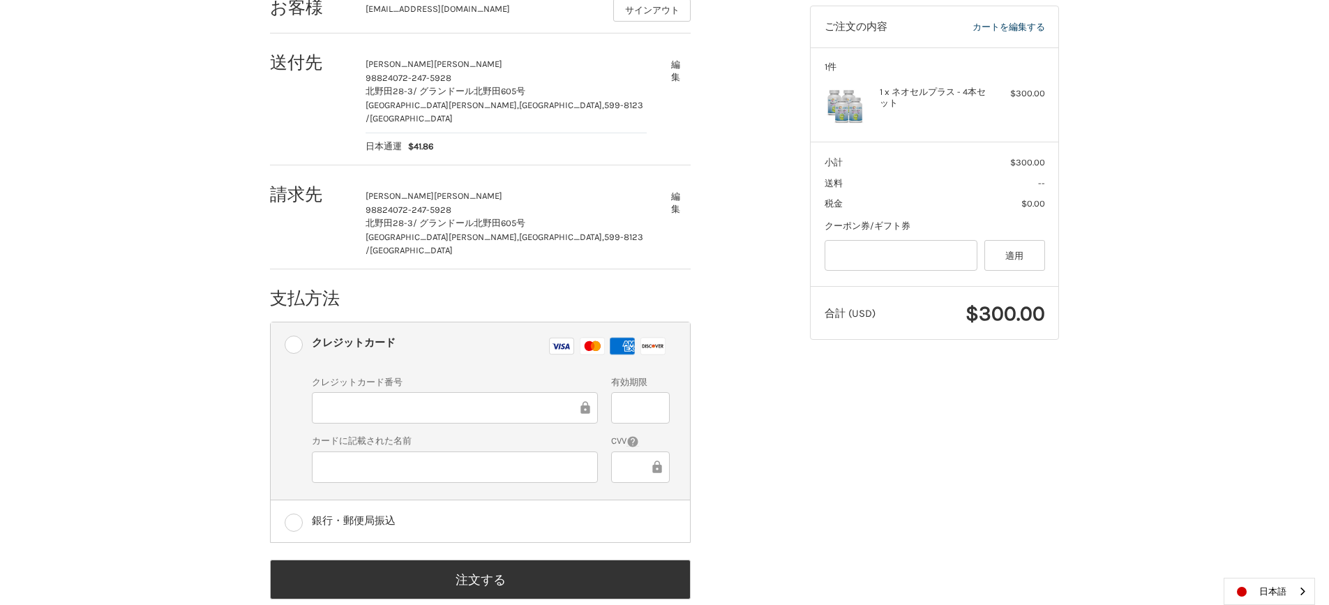
click at [394, 398] on div "クレジットカード番号" at bounding box center [455, 400] width 300 height 50
click at [614, 451] on div at bounding box center [640, 466] width 58 height 31
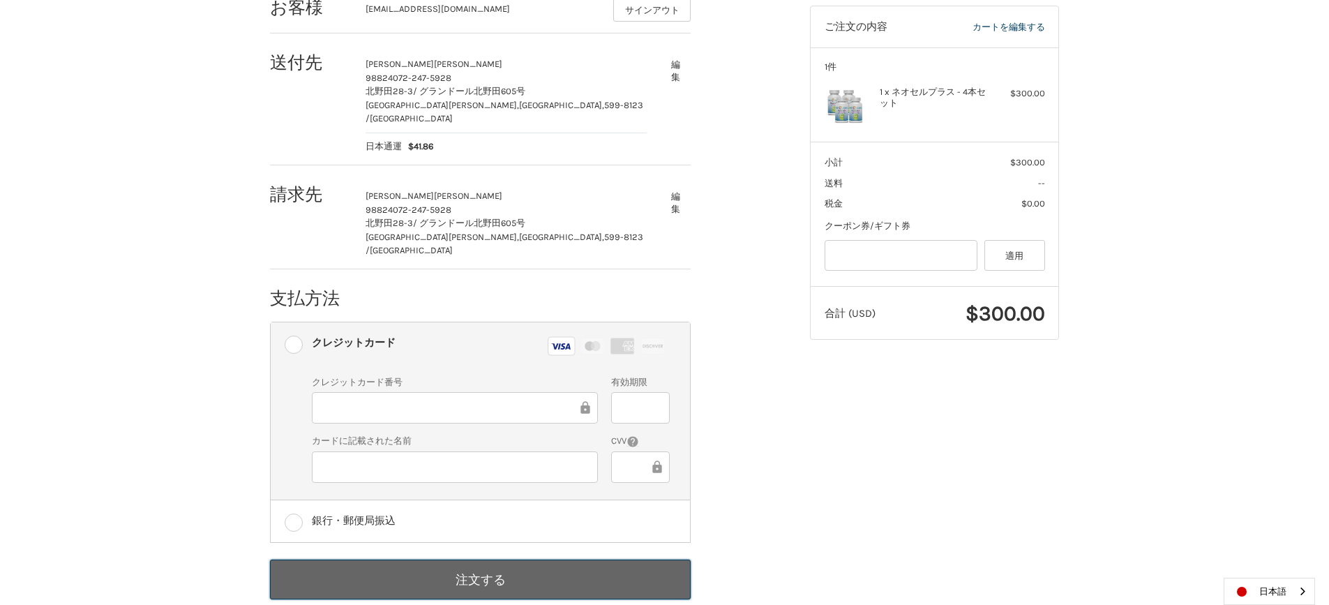
click at [475, 560] on button "注文する" at bounding box center [480, 580] width 421 height 40
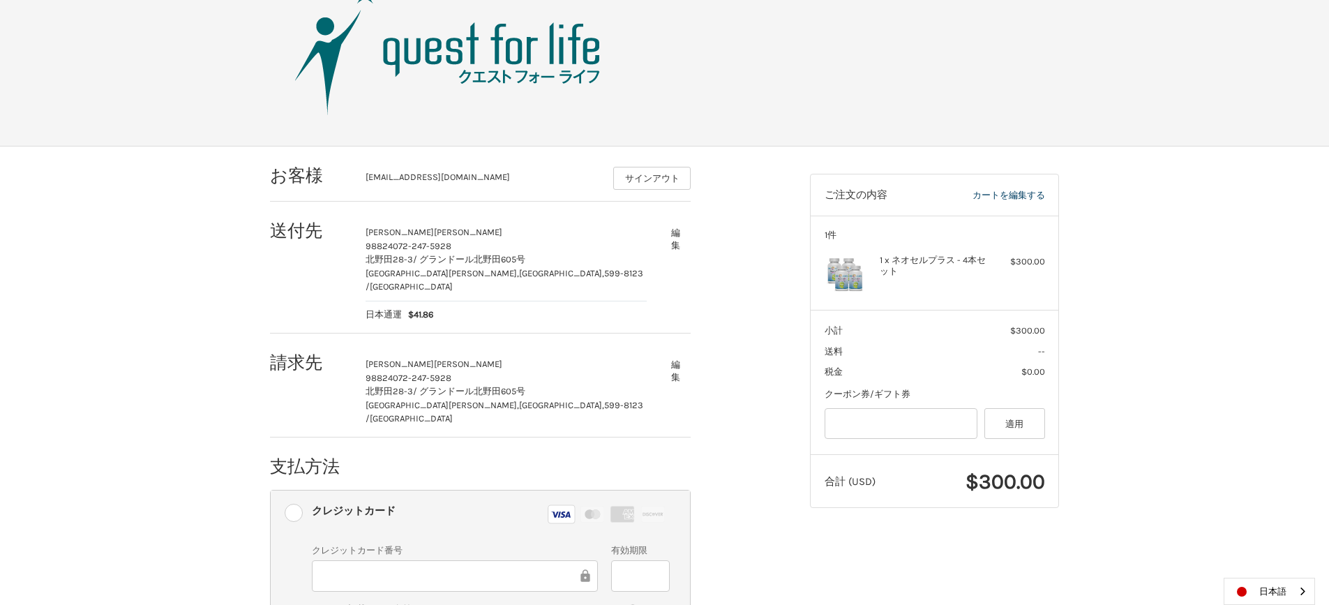
scroll to position [70, 0]
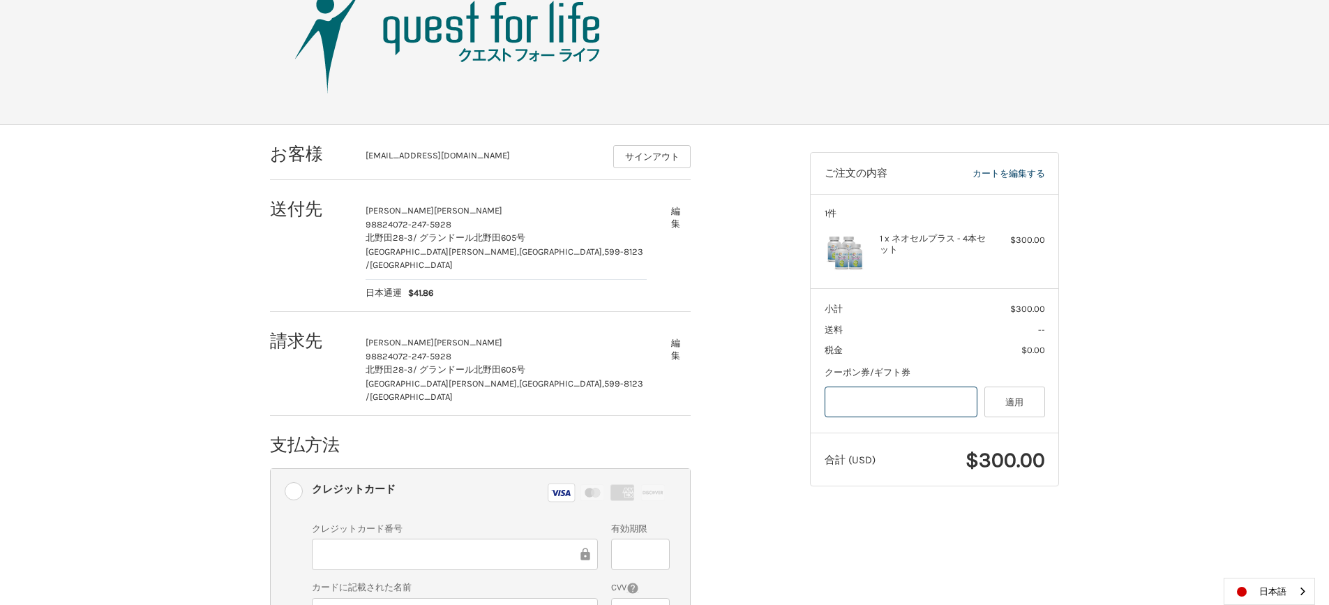
click at [867, 396] on input "Gift Certificate or Coupon Code" at bounding box center [902, 402] width 154 height 31
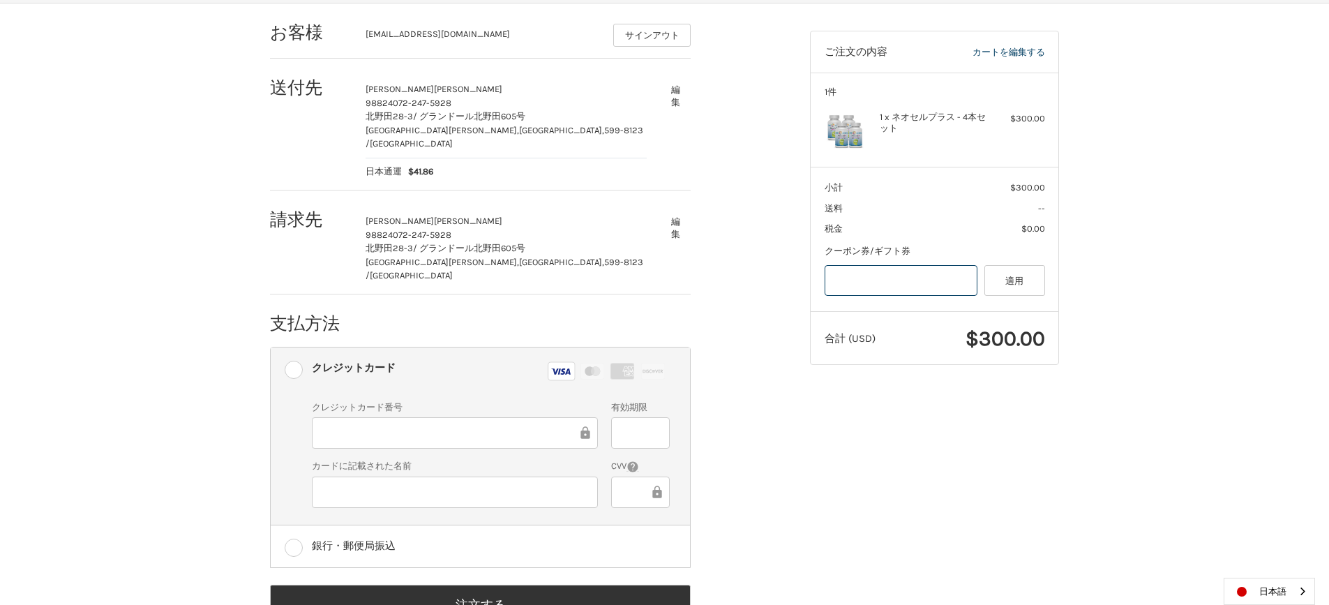
scroll to position [216, 0]
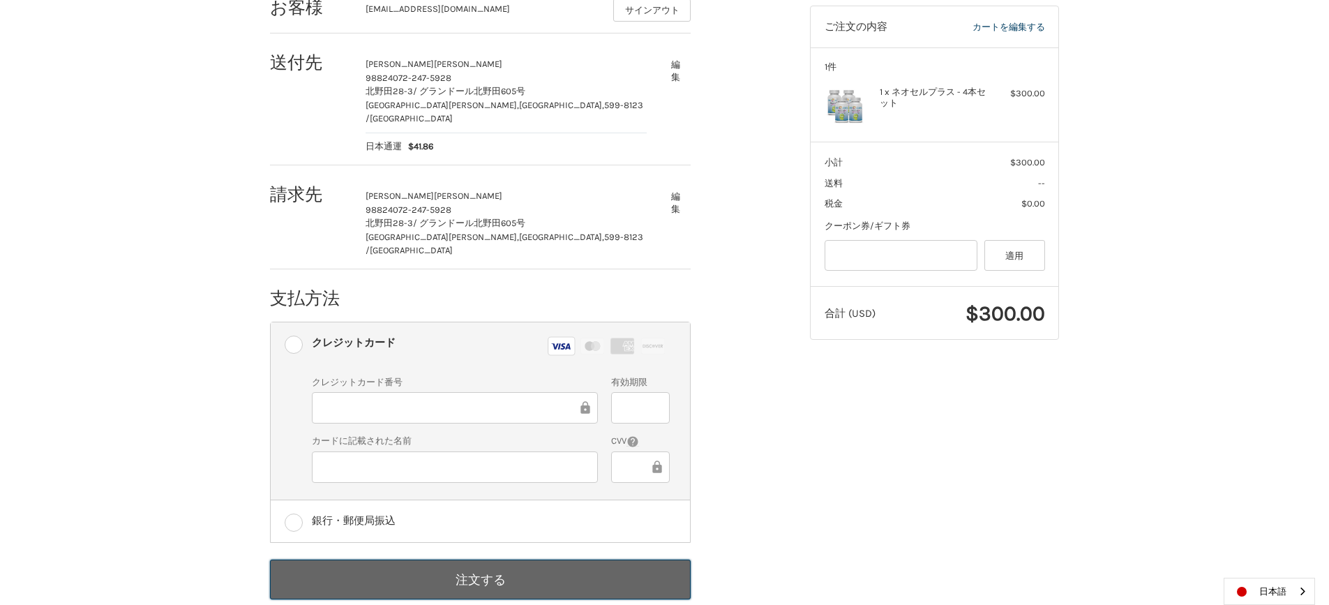
click at [468, 560] on button "注文する" at bounding box center [480, 580] width 421 height 40
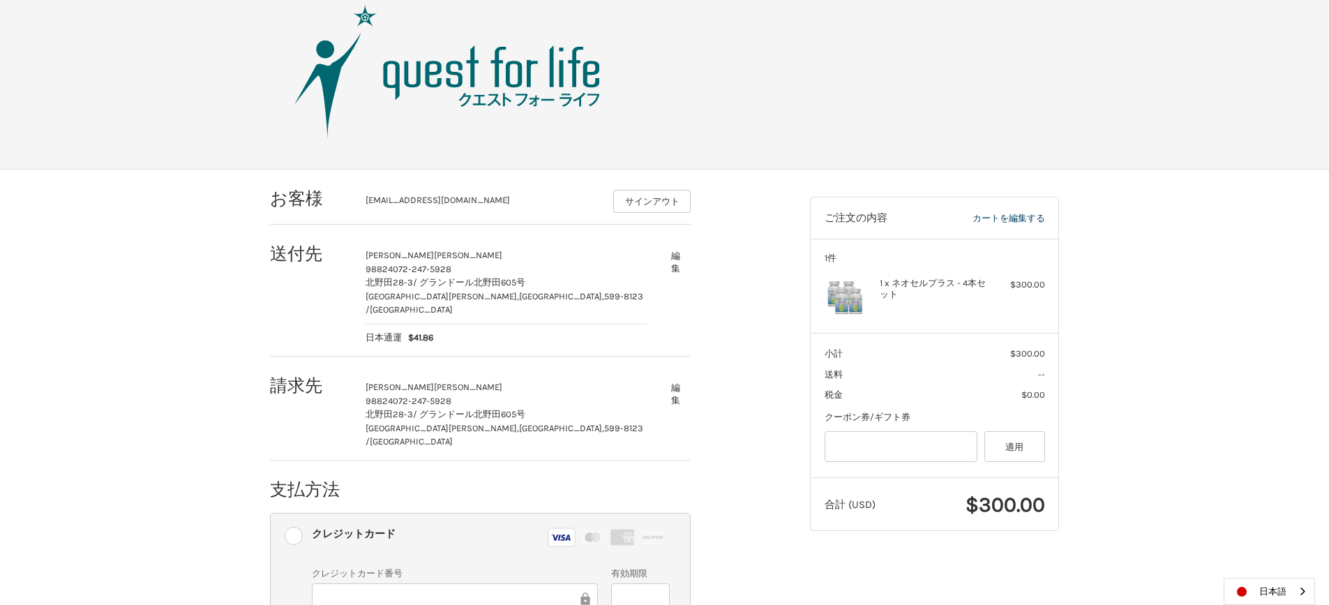
scroll to position [0, 0]
